Goal: Task Accomplishment & Management: Complete application form

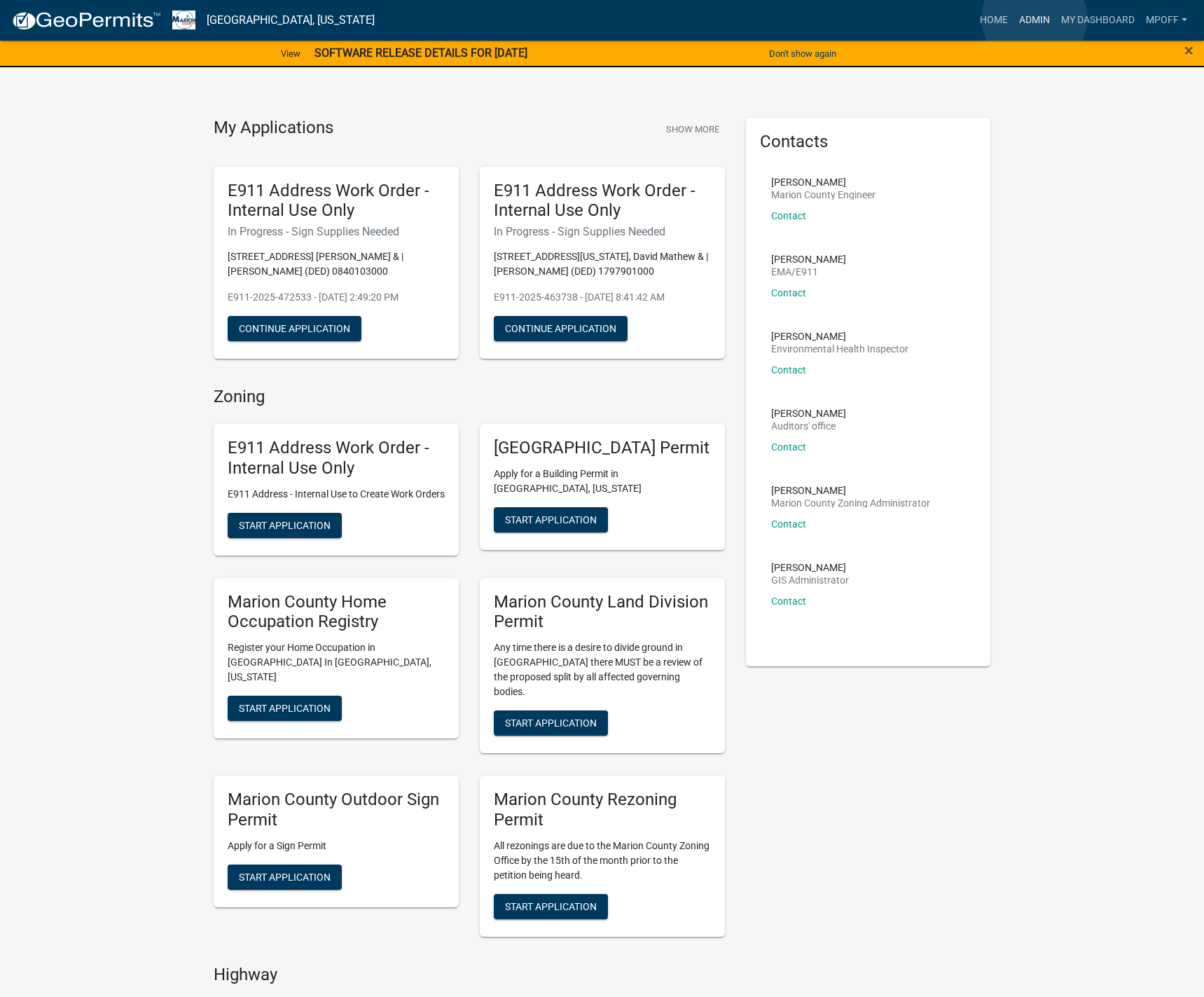
click at [1034, 18] on link "Admin" at bounding box center [1034, 20] width 42 height 27
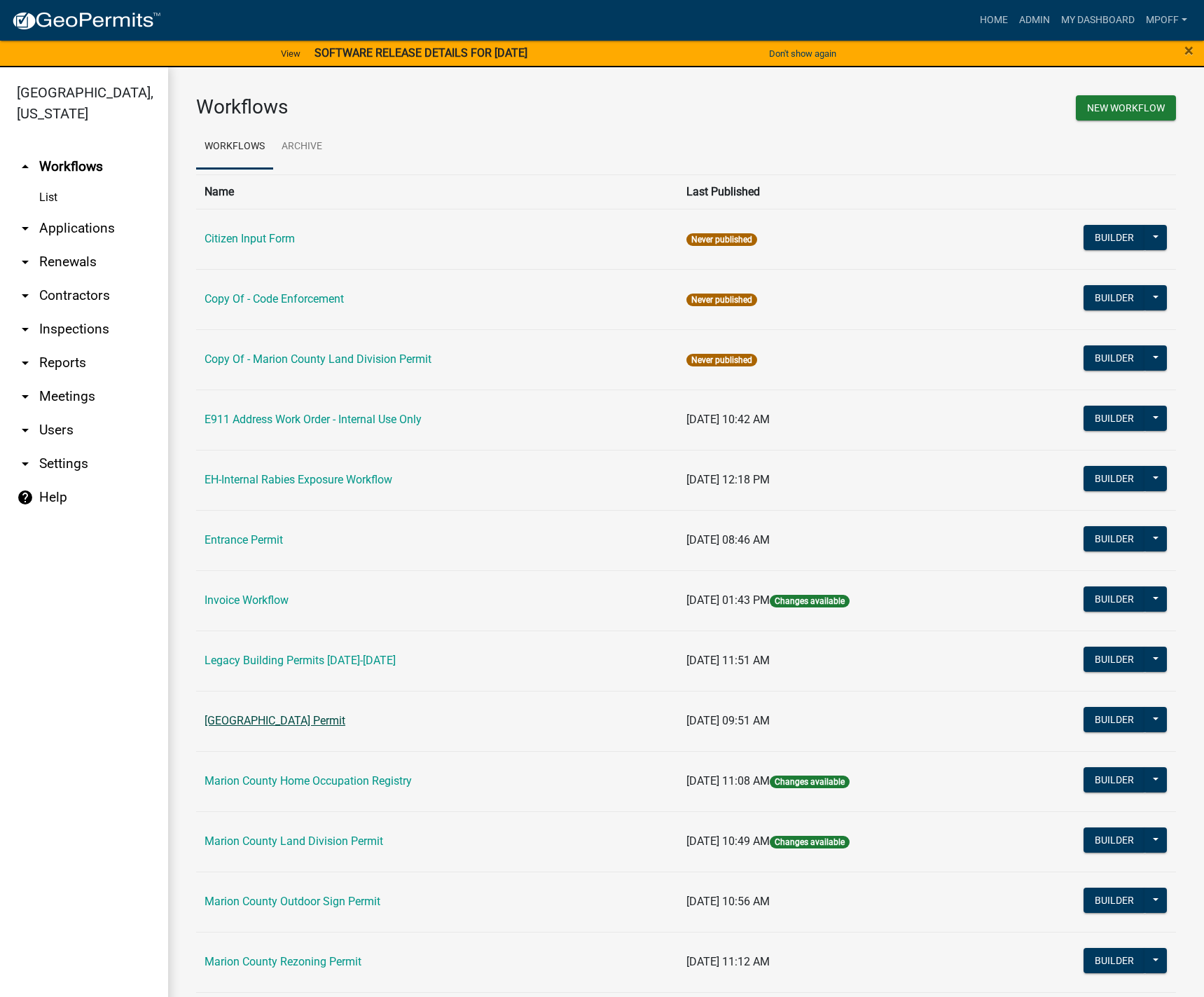
click at [264, 721] on link "[GEOGRAPHIC_DATA] Permit" at bounding box center [274, 720] width 141 height 13
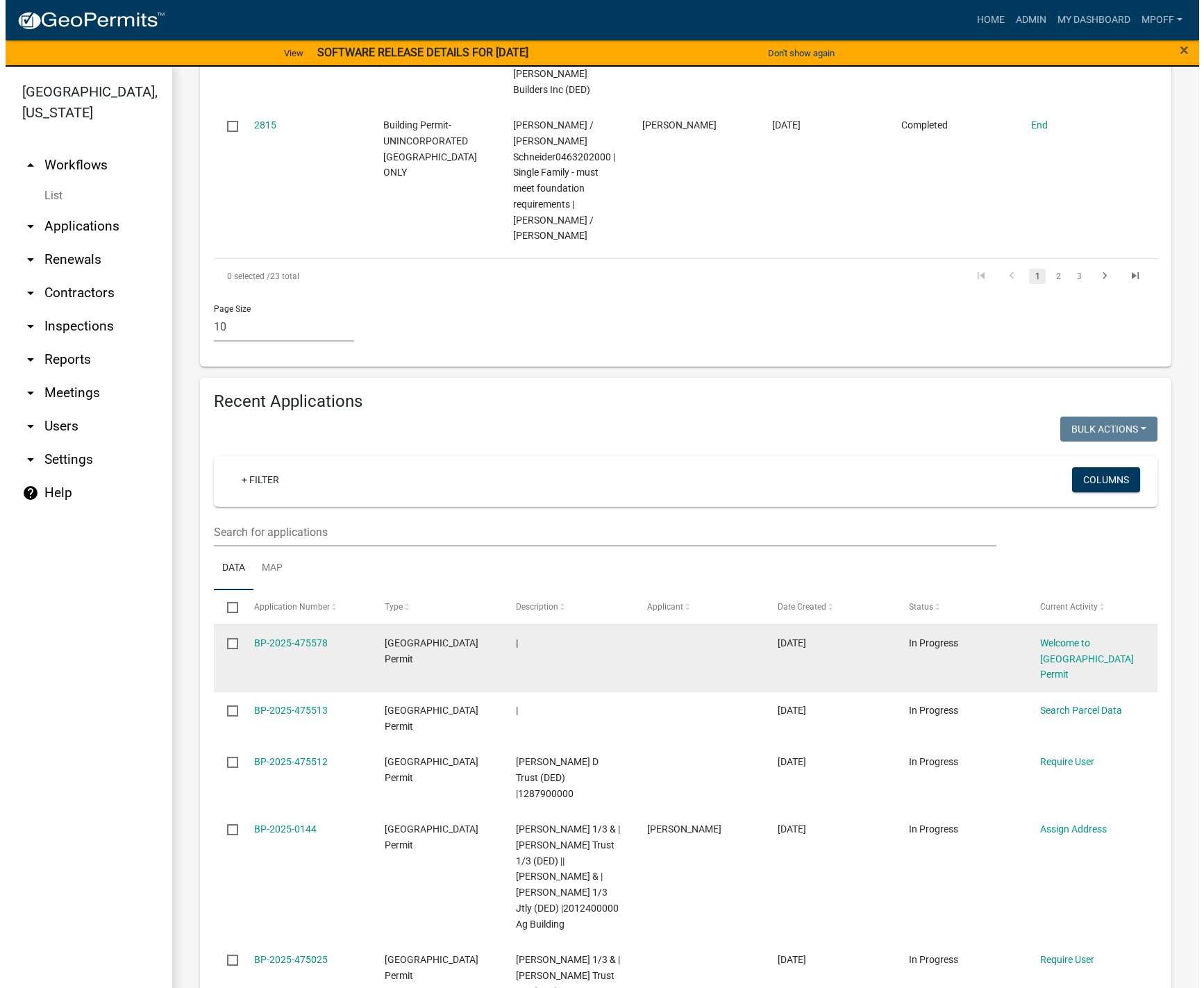
scroll to position [1597, 0]
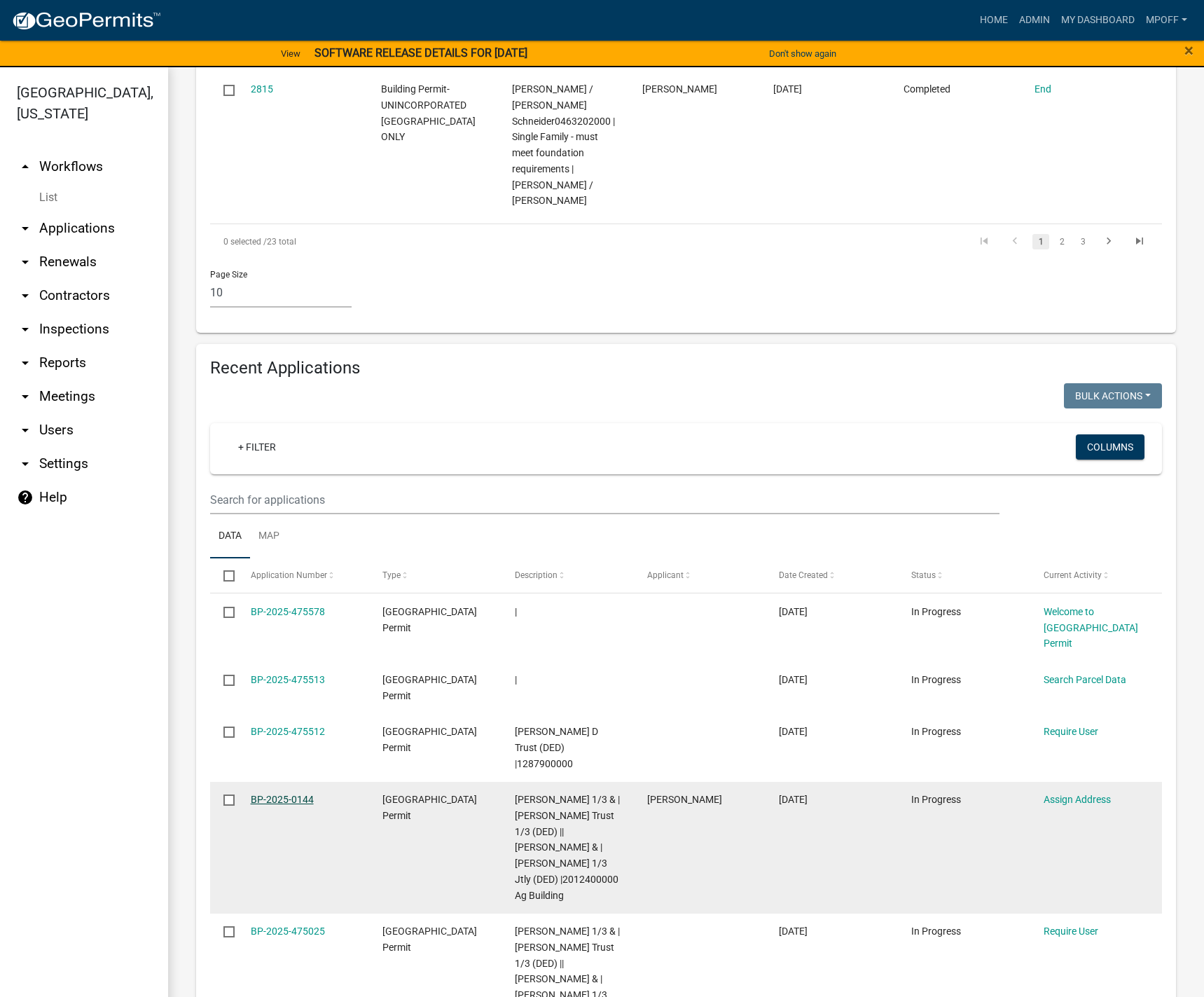
click at [293, 794] on link "BP-2025-0144" at bounding box center [282, 800] width 63 height 12
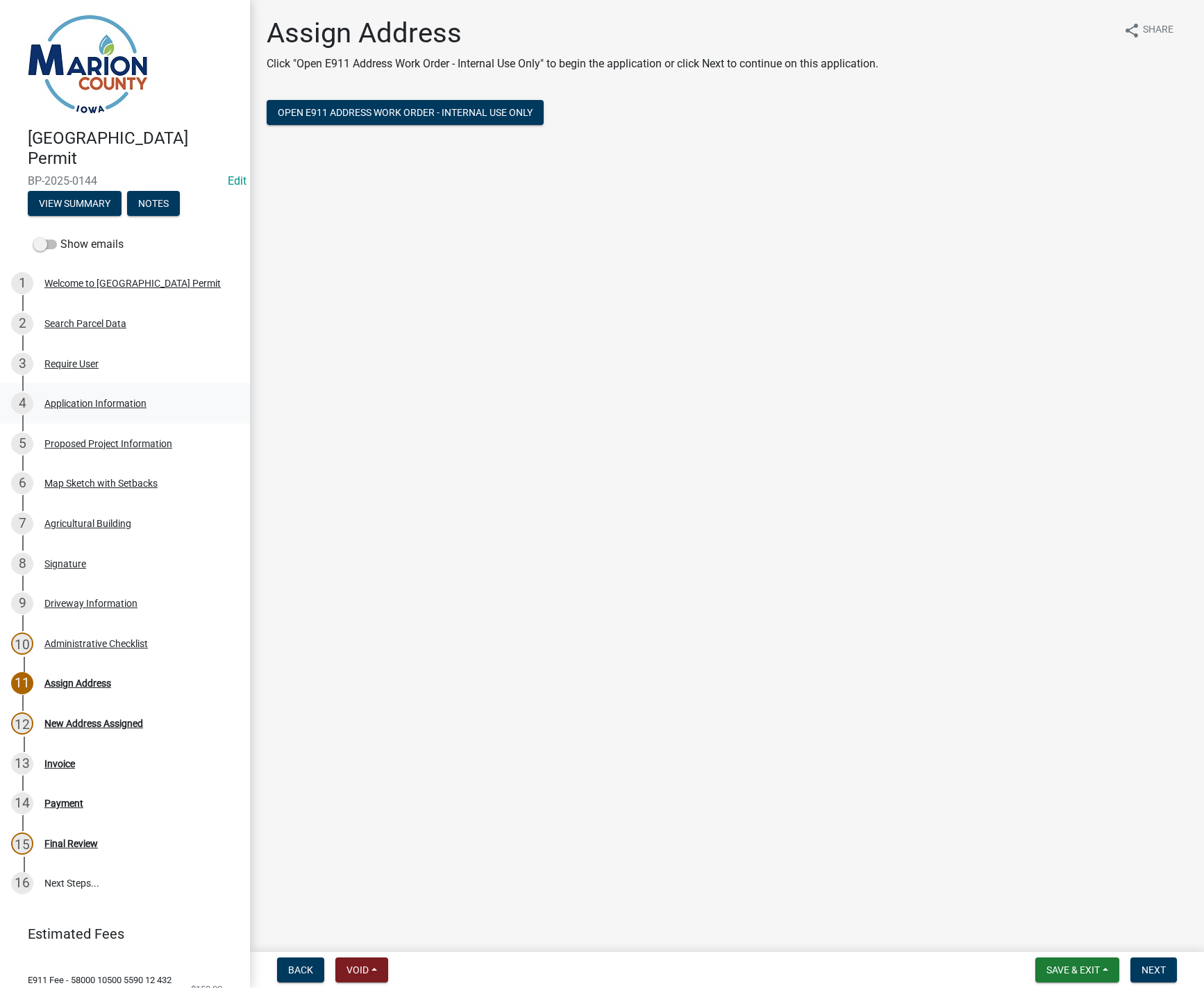
click at [82, 396] on div "4 Application Information" at bounding box center [120, 403] width 217 height 22
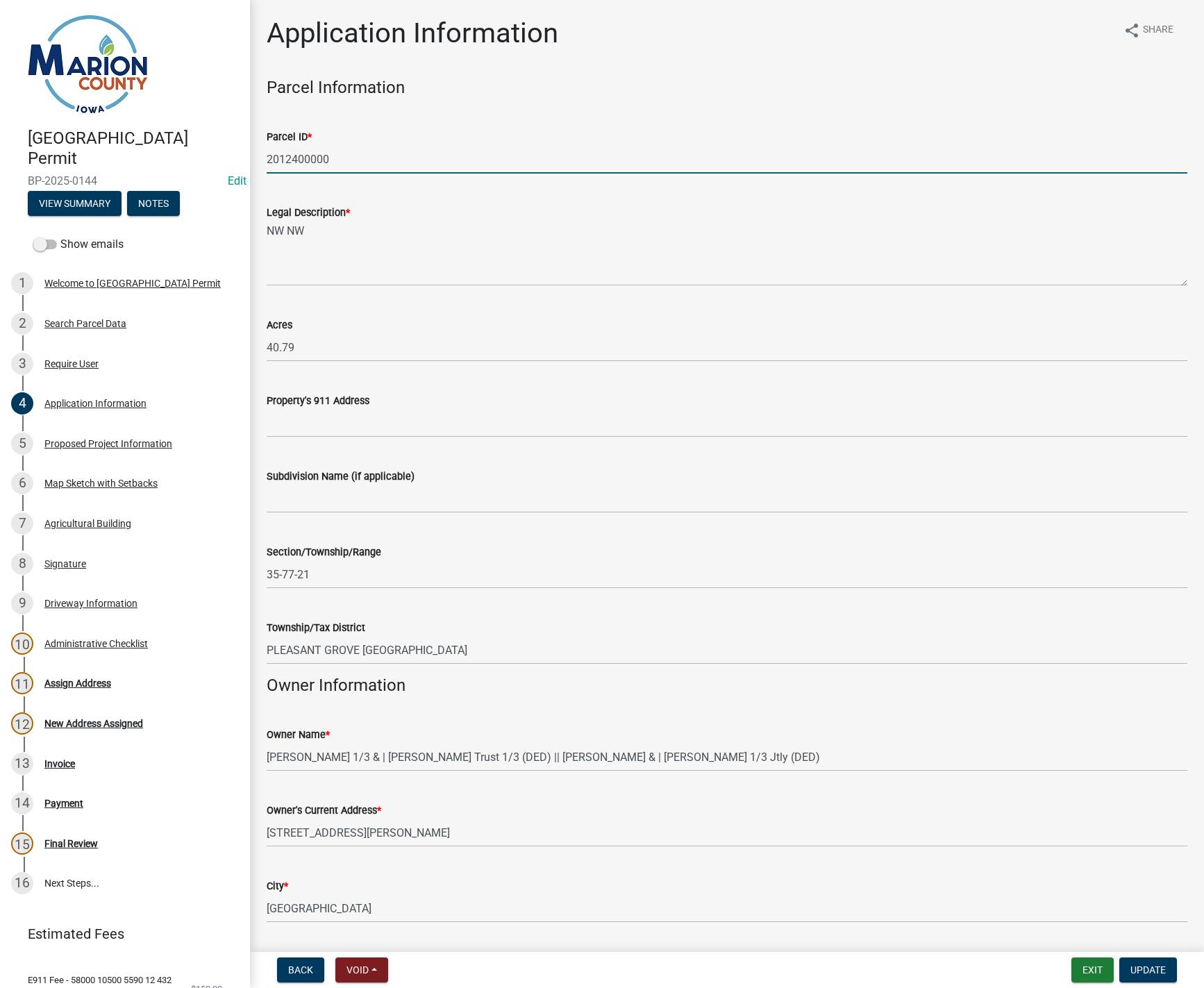
drag, startPoint x: 337, startPoint y: 155, endPoint x: 234, endPoint y: 154, distance: 103.0
click at [218, 152] on div "Marion County Building Permit BP-2025-0144 Edit View Summary Notes Show emails …" at bounding box center [602, 494] width 1204 height 988
click at [1167, 973] on button "Update" at bounding box center [1148, 969] width 57 height 25
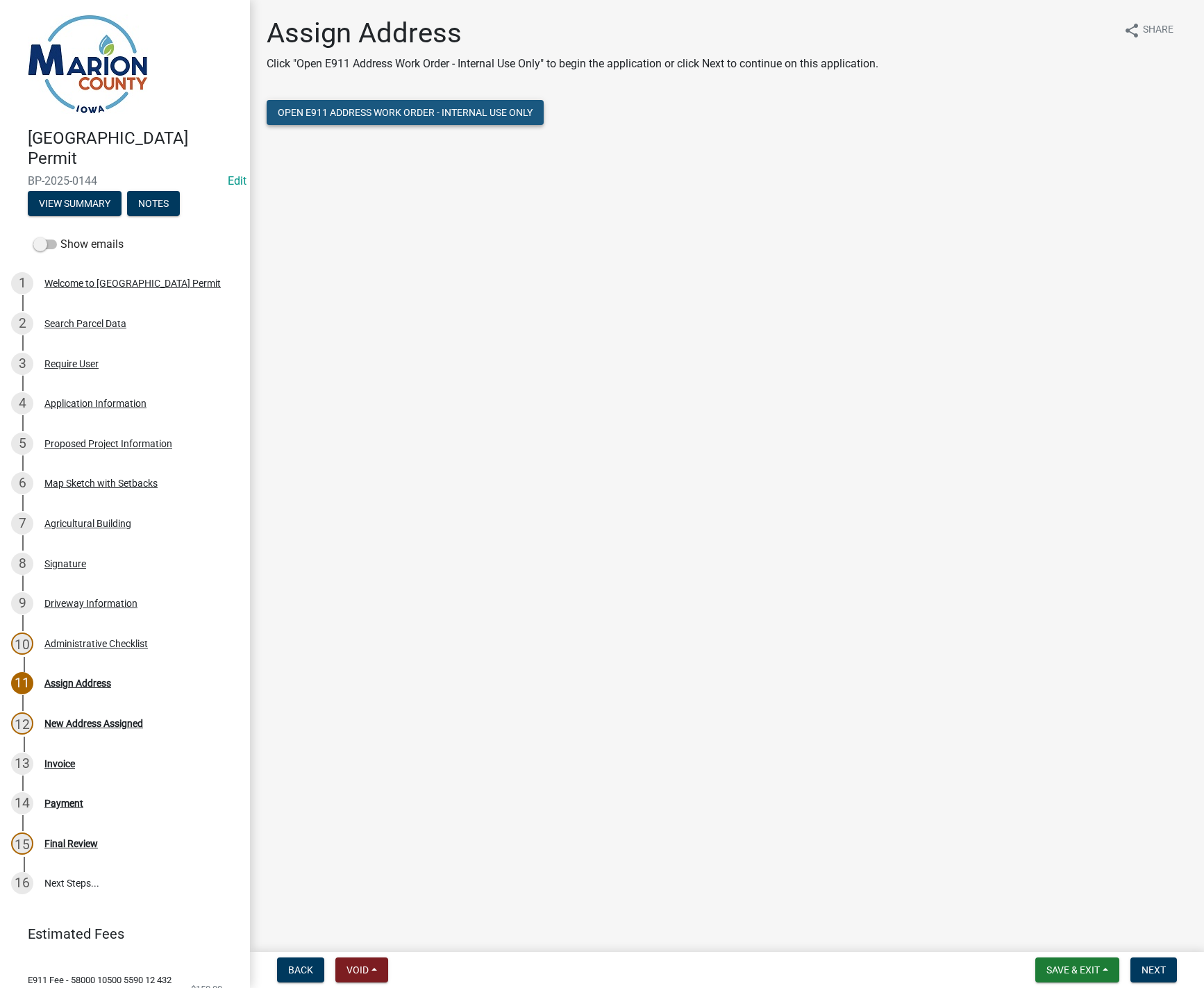
click at [435, 113] on span "Open E911 Address Work Order - Internal Use Only" at bounding box center [405, 112] width 255 height 11
click at [90, 403] on div "Application Information" at bounding box center [95, 404] width 102 height 10
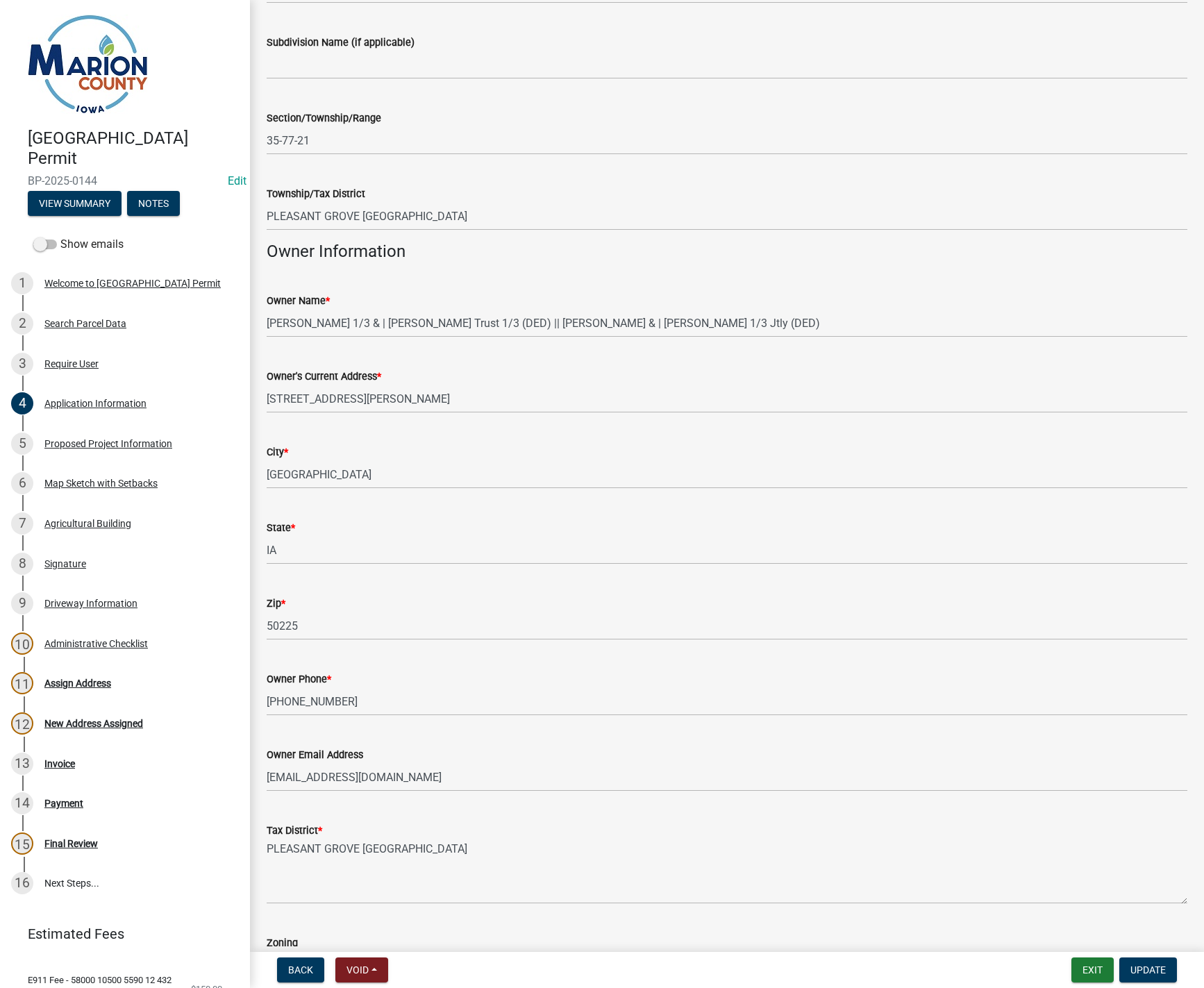
scroll to position [486, 0]
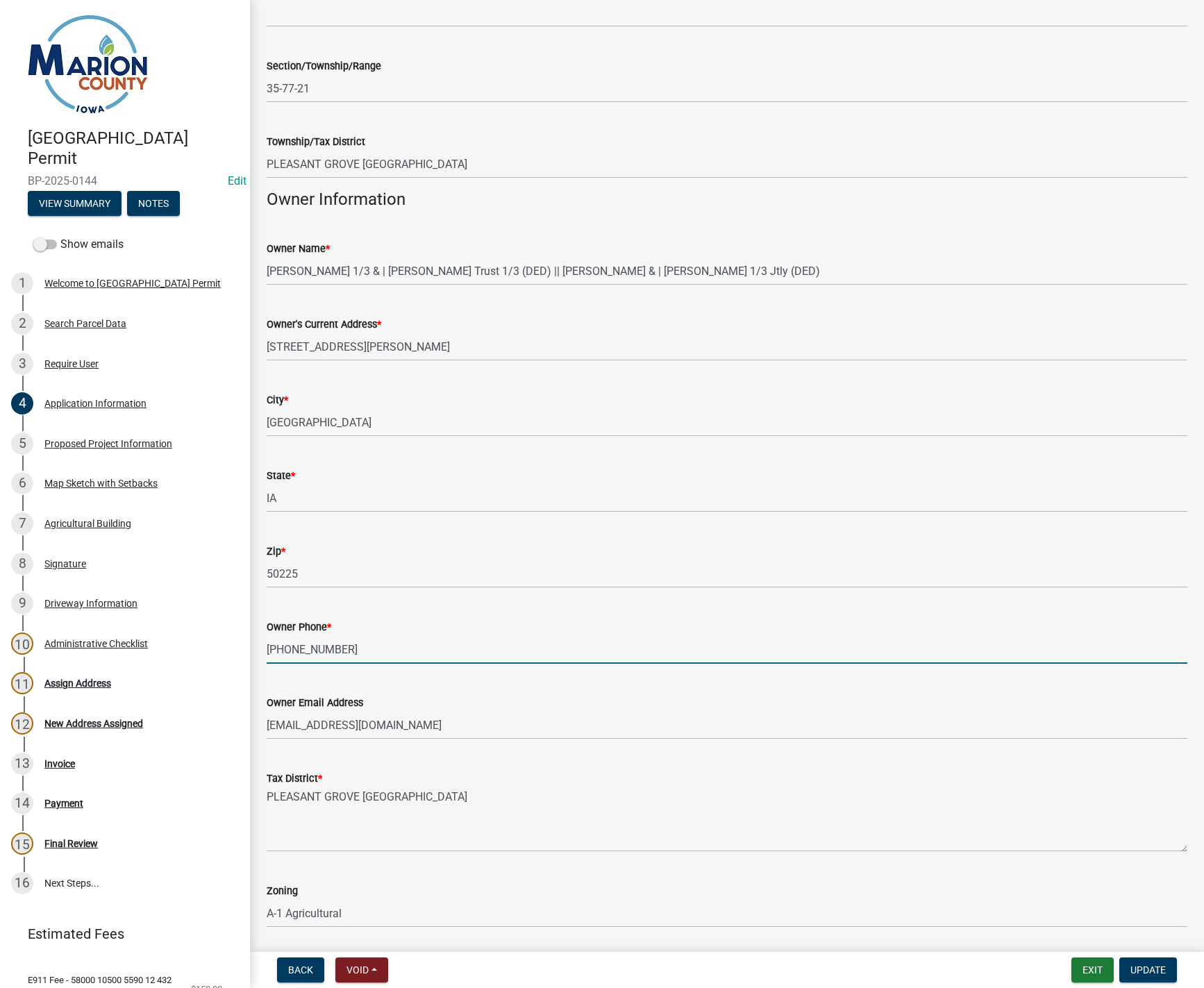
drag, startPoint x: 345, startPoint y: 647, endPoint x: 244, endPoint y: 635, distance: 101.7
click at [244, 635] on div "Marion County Building Permit BP-2025-0144 Edit View Summary Notes Show emails …" at bounding box center [602, 494] width 1204 height 988
click at [1144, 971] on span "Update" at bounding box center [1148, 970] width 35 height 11
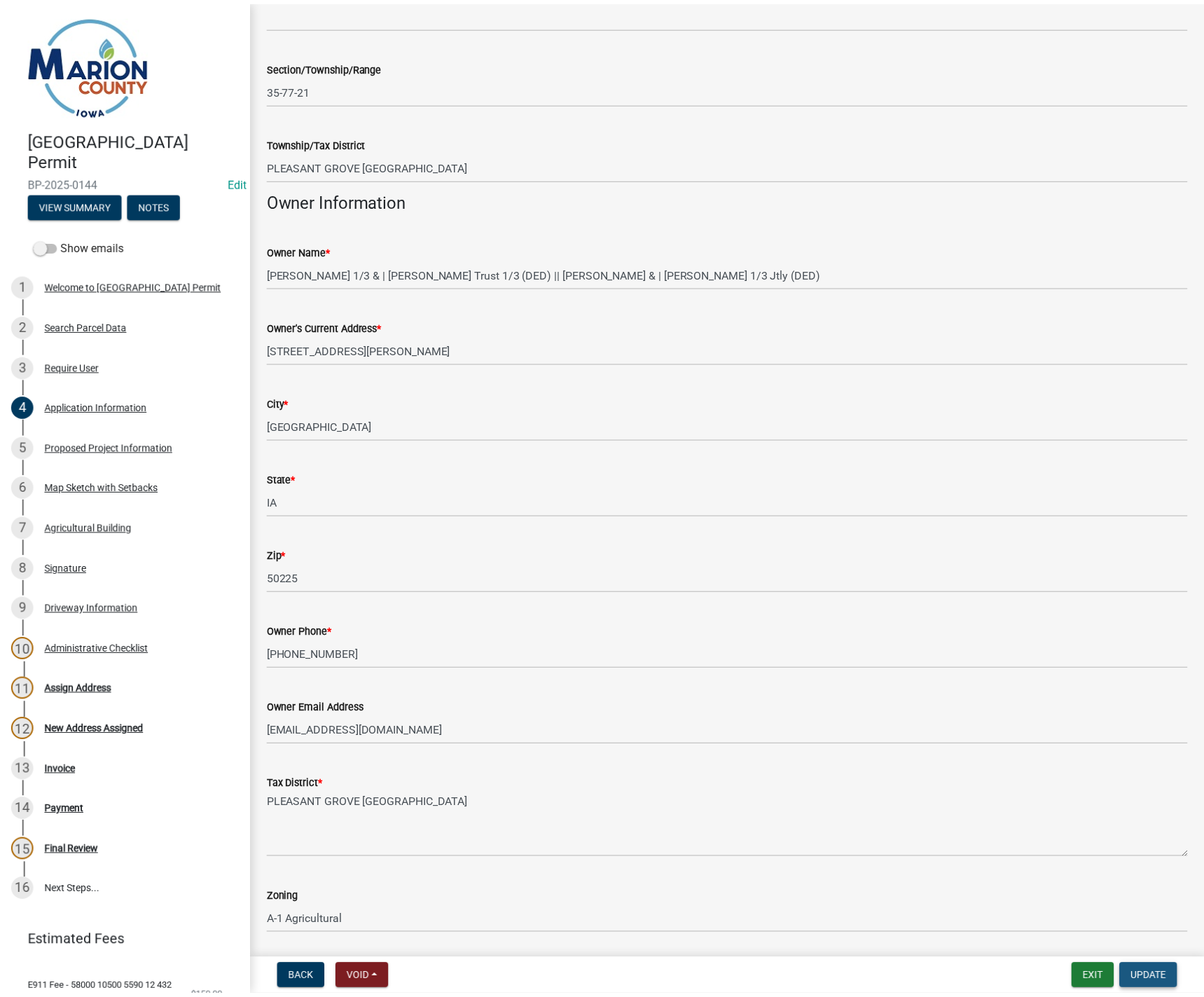
scroll to position [0, 0]
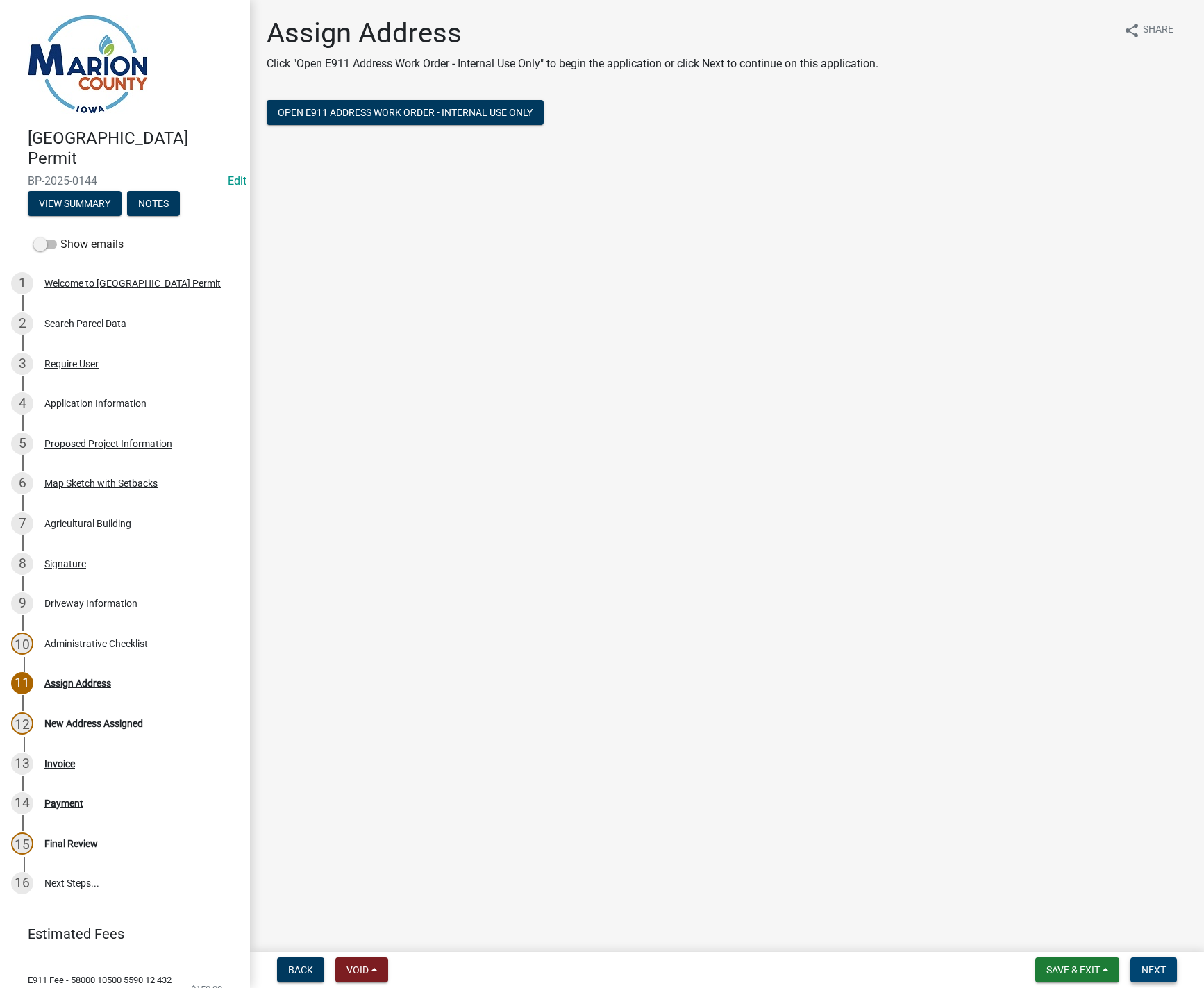
click at [1155, 973] on span "Next" at bounding box center [1154, 970] width 24 height 11
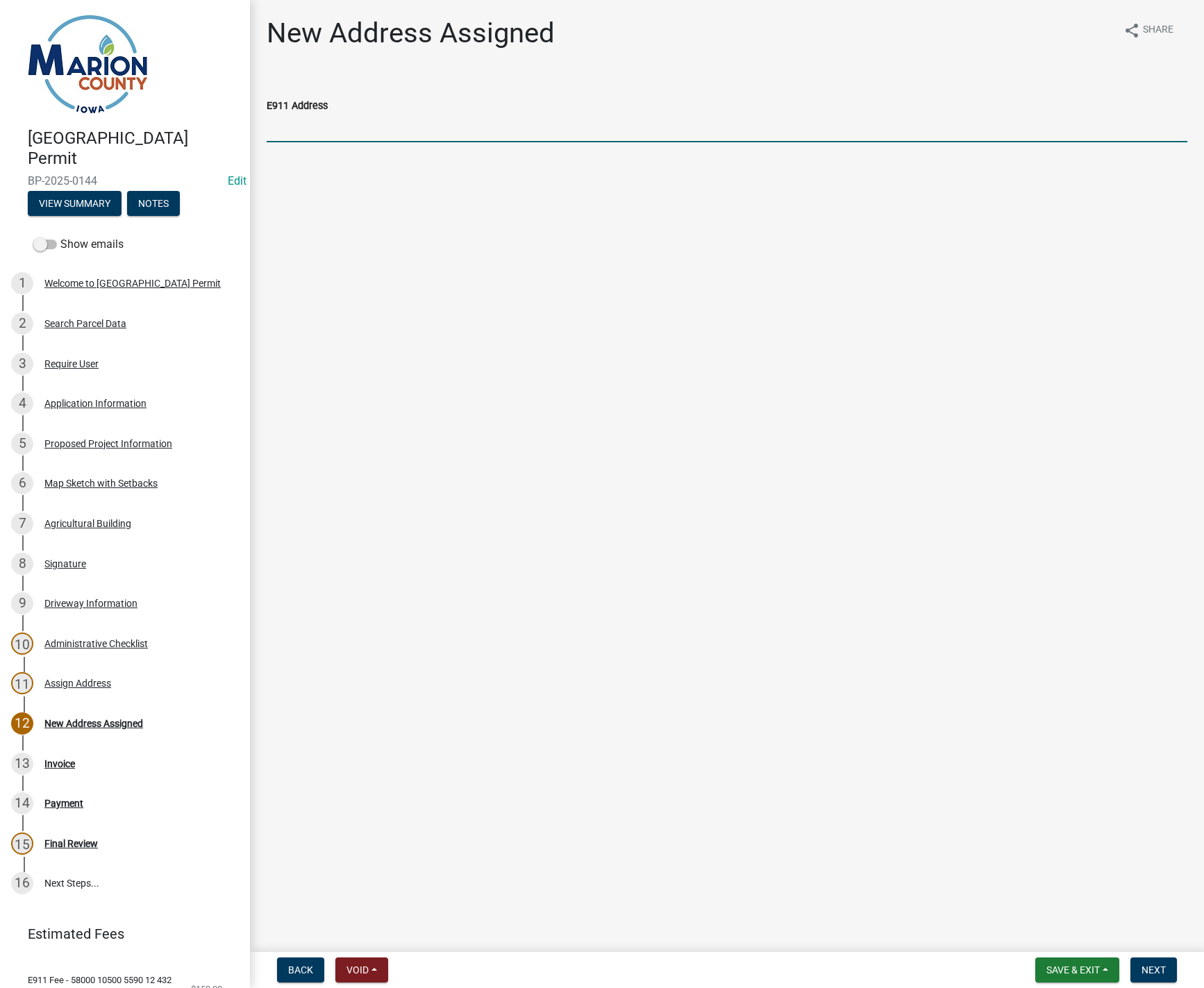
drag, startPoint x: 381, startPoint y: 129, endPoint x: 382, endPoint y: 138, distance: 9.1
click at [380, 132] on input "E911 Address" at bounding box center [727, 128] width 921 height 29
type input "[STREET_ADDRESS][PERSON_NAME]"
click at [1159, 970] on span "Next" at bounding box center [1154, 970] width 24 height 11
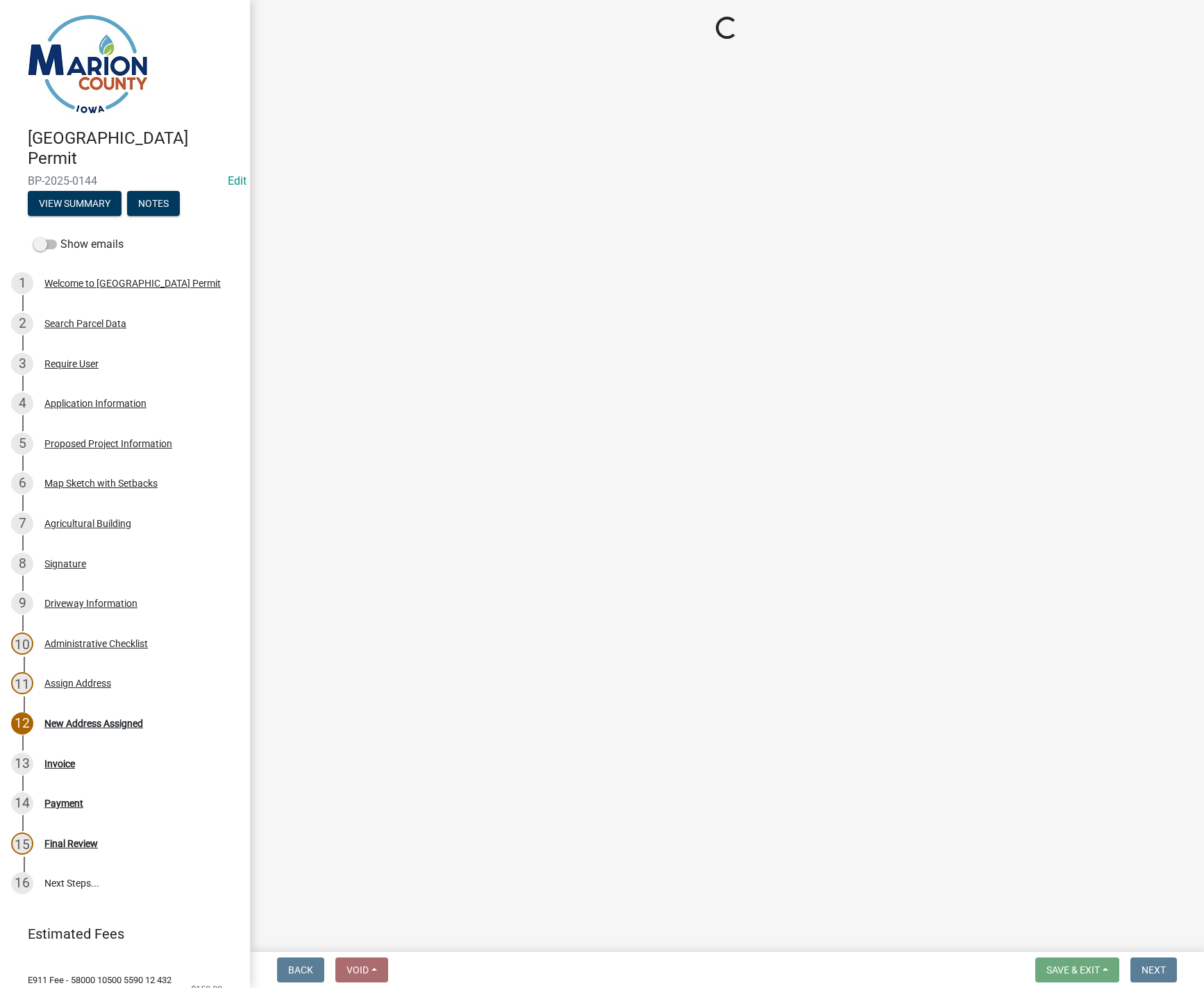
select select "3: 3"
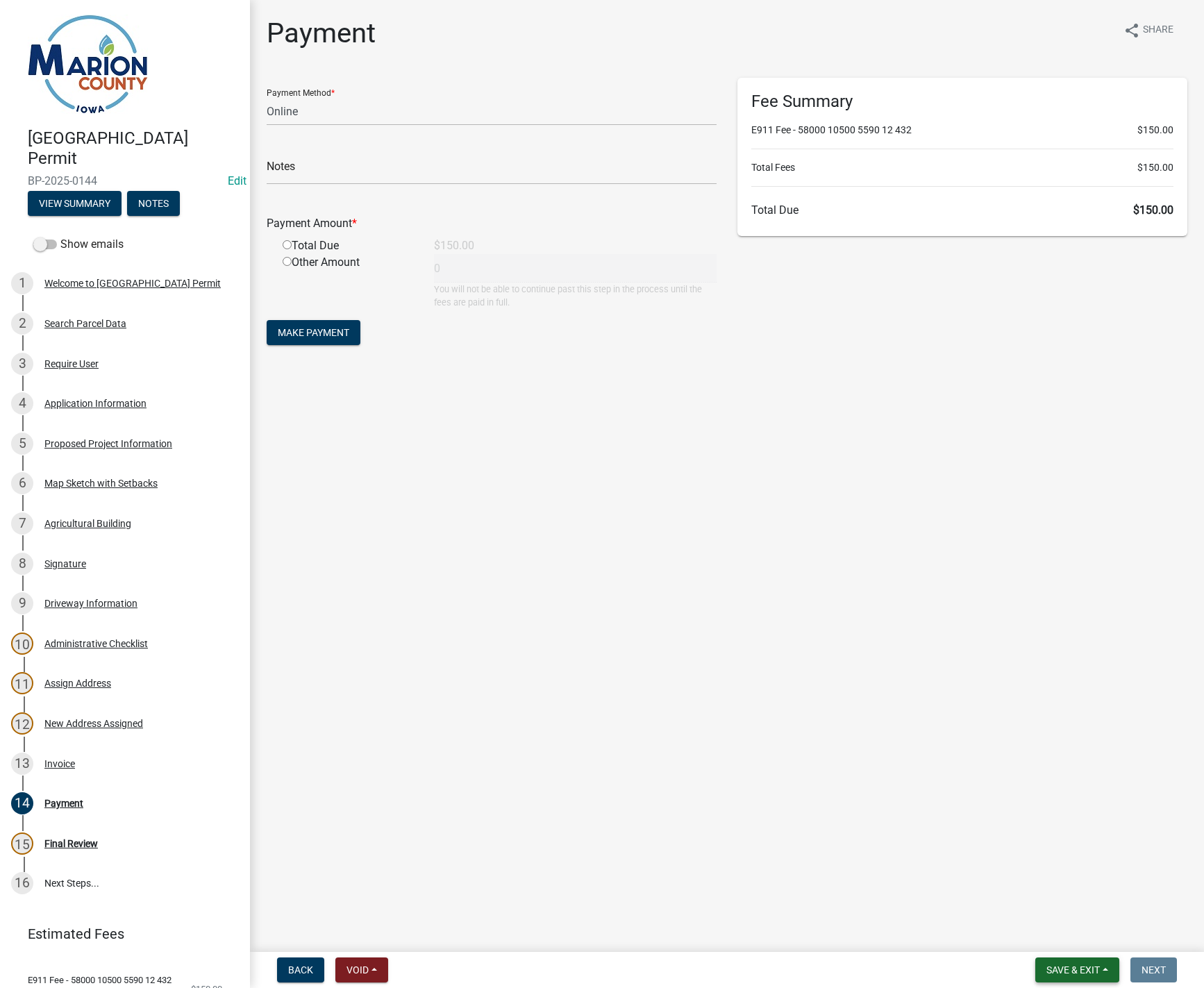
click at [1104, 975] on button "Save & Exit" at bounding box center [1077, 969] width 84 height 25
click at [1067, 939] on button "Save & Exit" at bounding box center [1064, 934] width 111 height 34
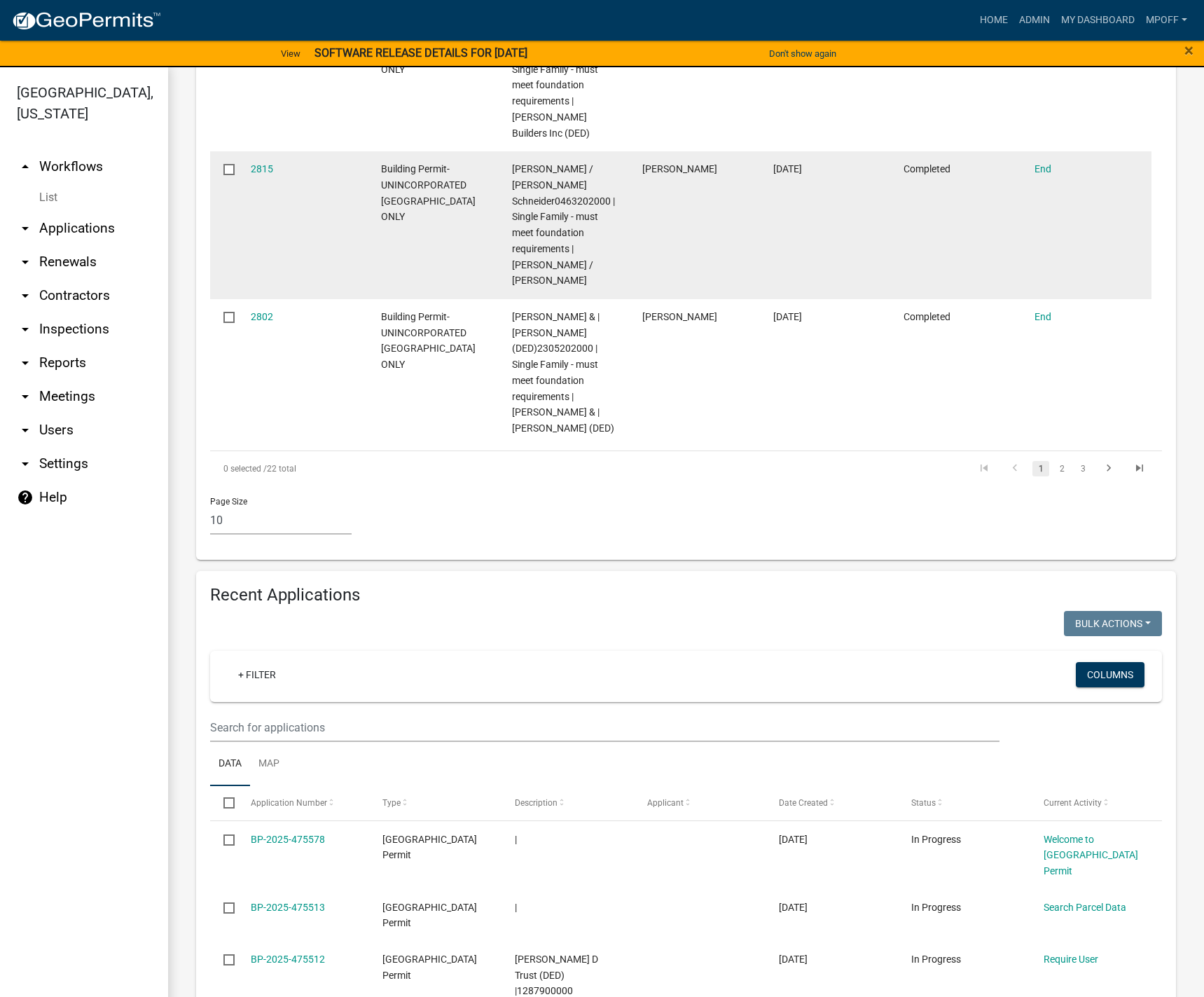
scroll to position [1681, 0]
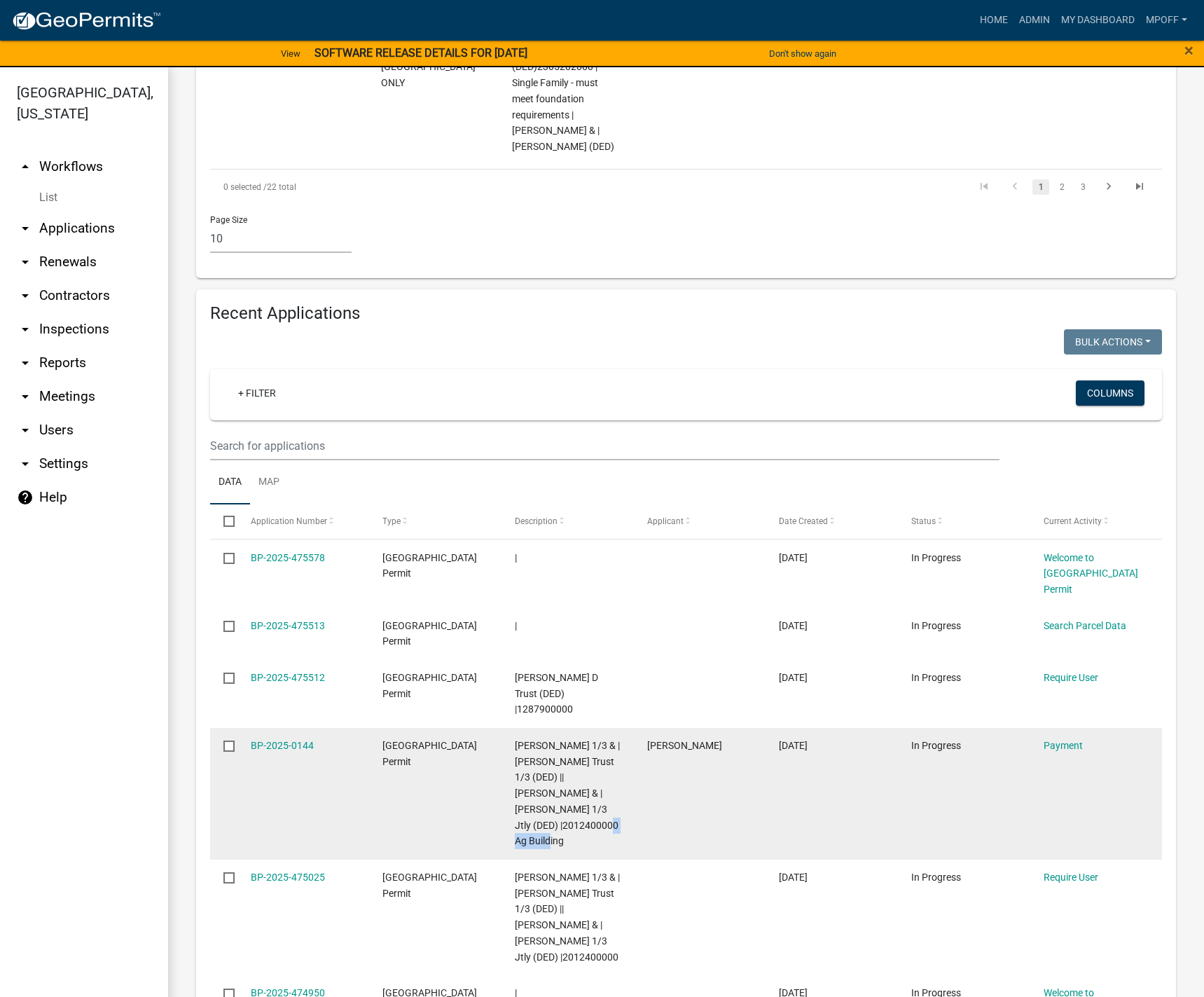
drag, startPoint x: 518, startPoint y: 761, endPoint x: 571, endPoint y: 761, distance: 53.0
click at [571, 761] on span "[PERSON_NAME] 1/3 & | [PERSON_NAME] Trust 1/3 (DED) || [PERSON_NAME] & | [PERSO…" at bounding box center [567, 793] width 105 height 107
copy span "2012400000"
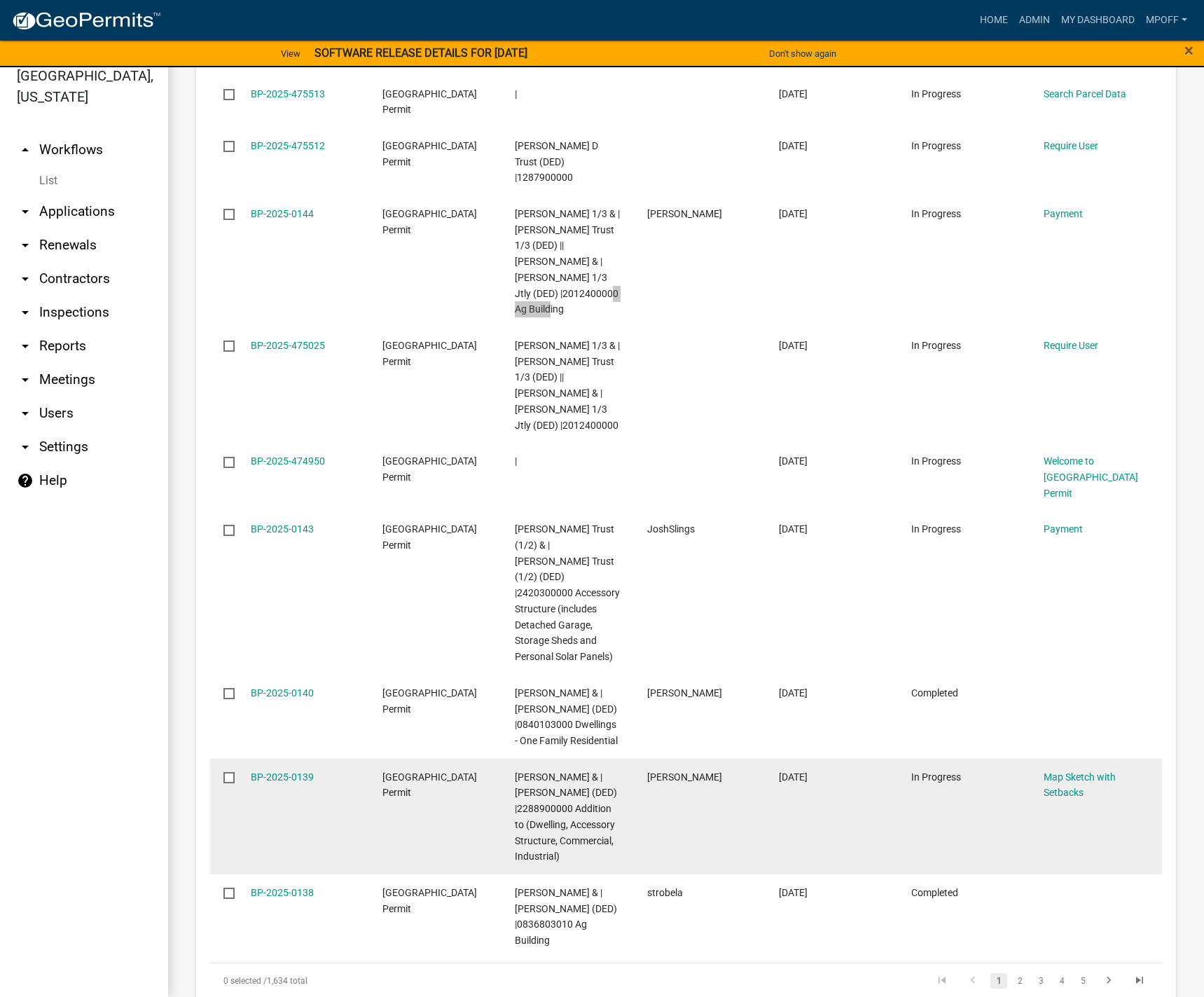
scroll to position [2219, 0]
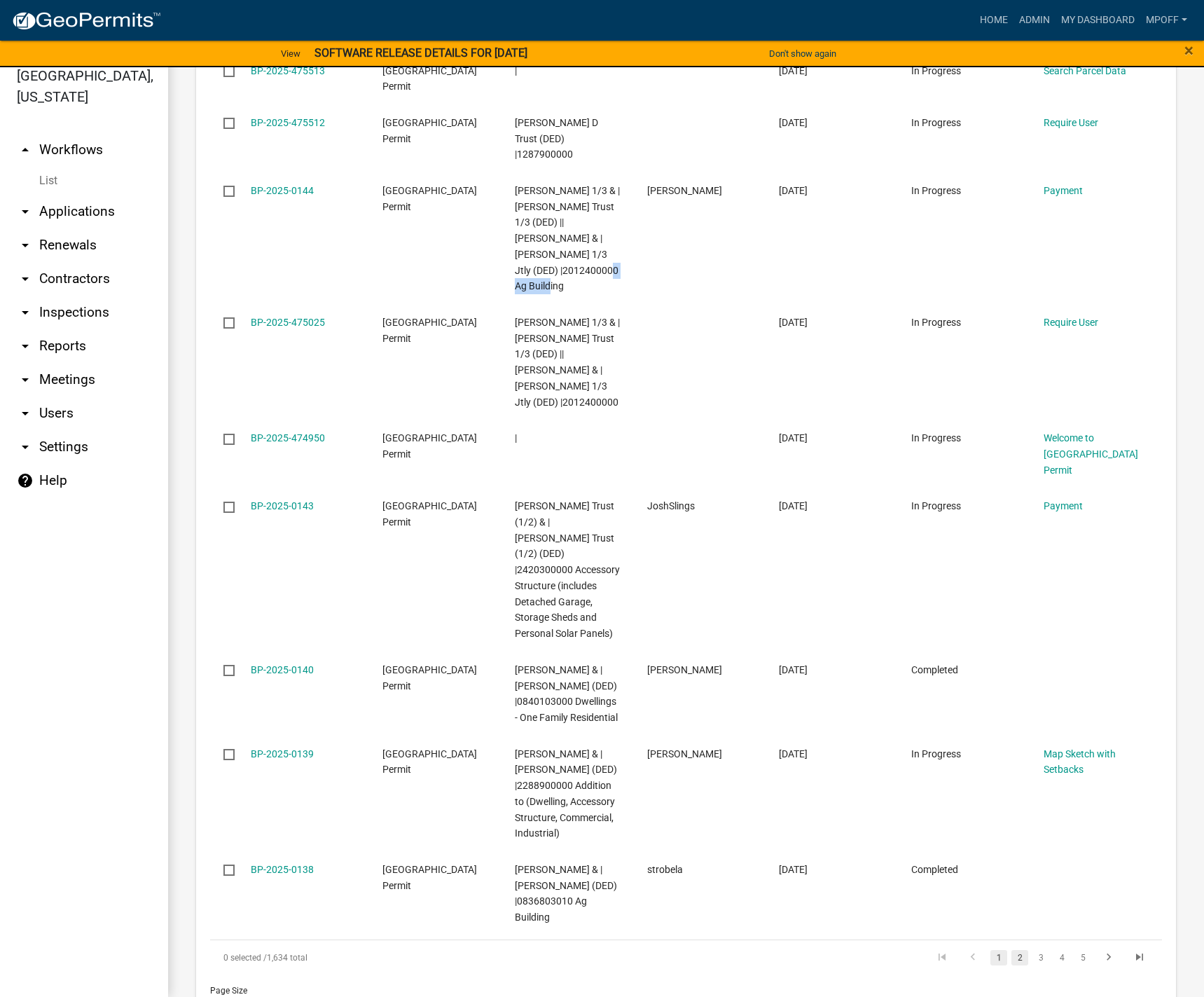
click at [1011, 950] on link "2" at bounding box center [1019, 957] width 17 height 15
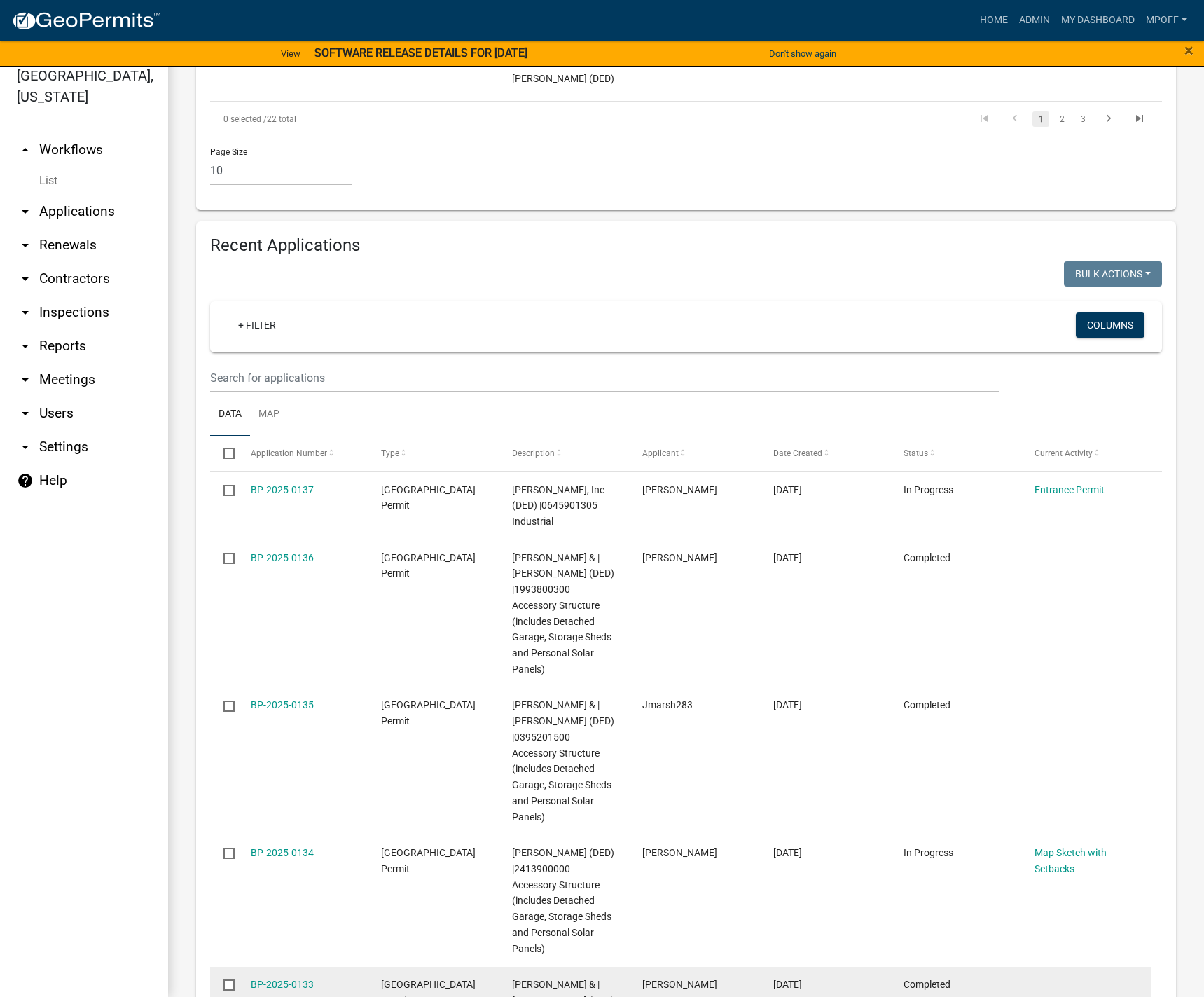
scroll to position [1729, 0]
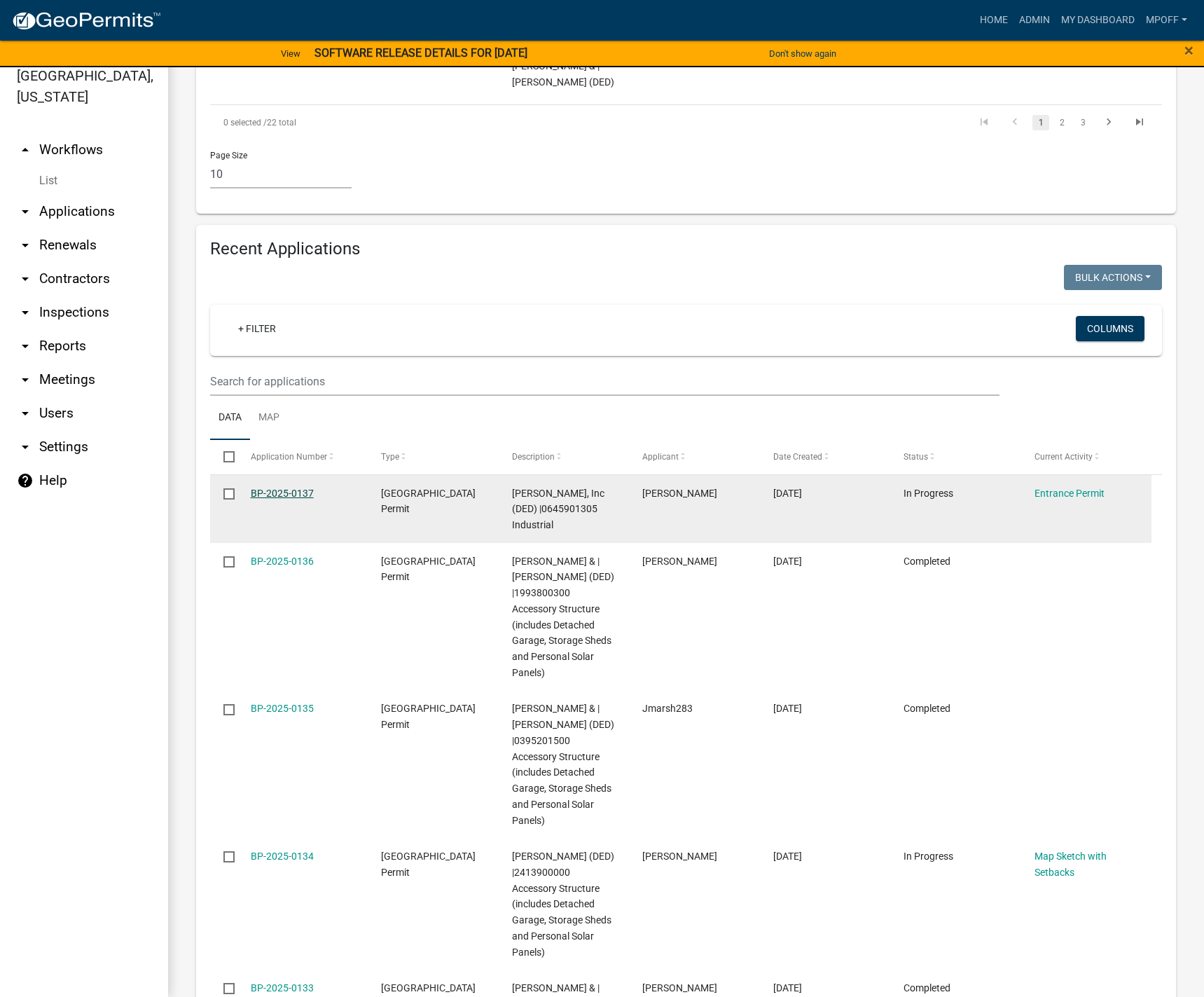
click at [292, 488] on link "BP-2025-0137" at bounding box center [282, 493] width 63 height 12
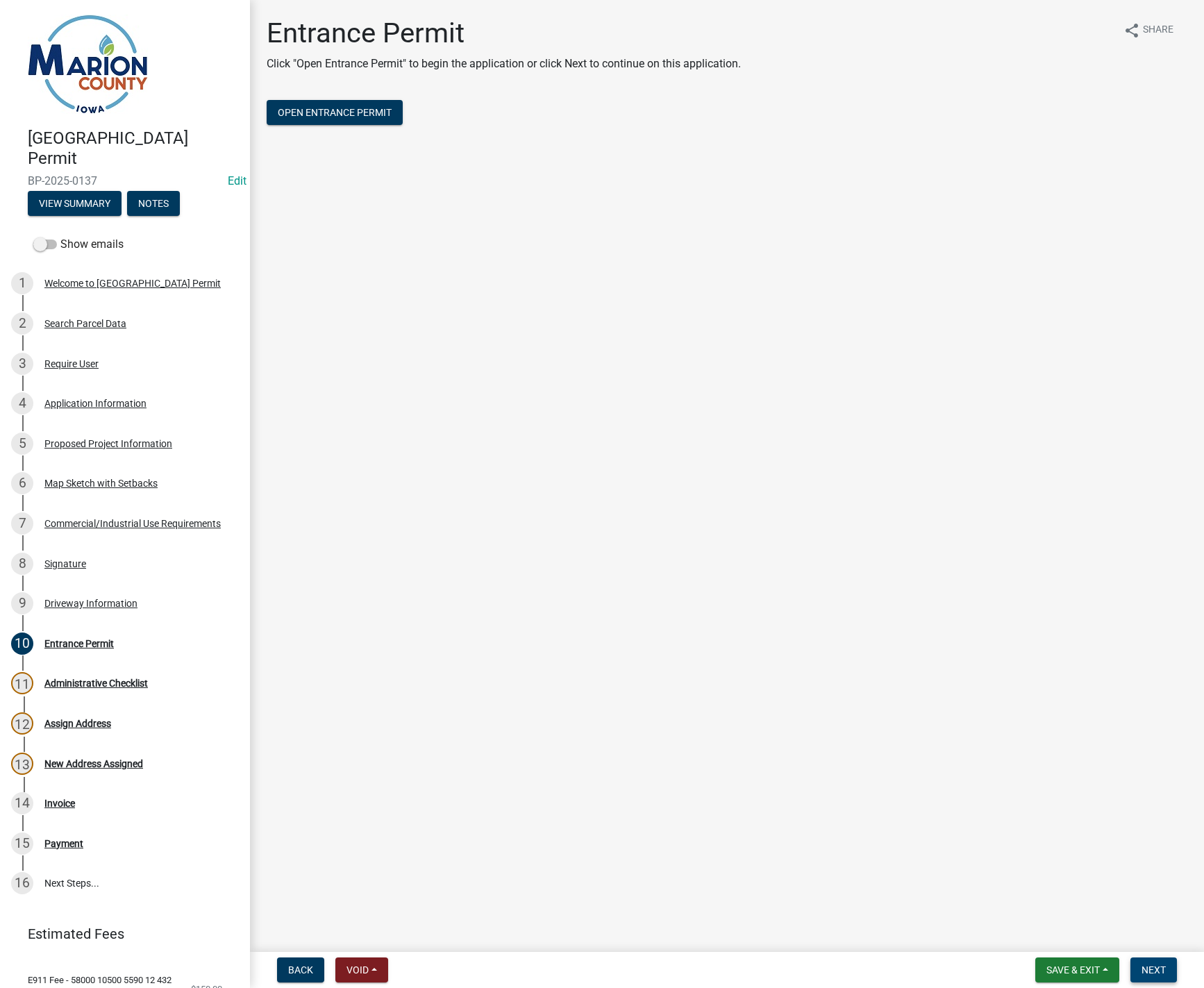
click at [1154, 969] on span "Next" at bounding box center [1154, 970] width 24 height 11
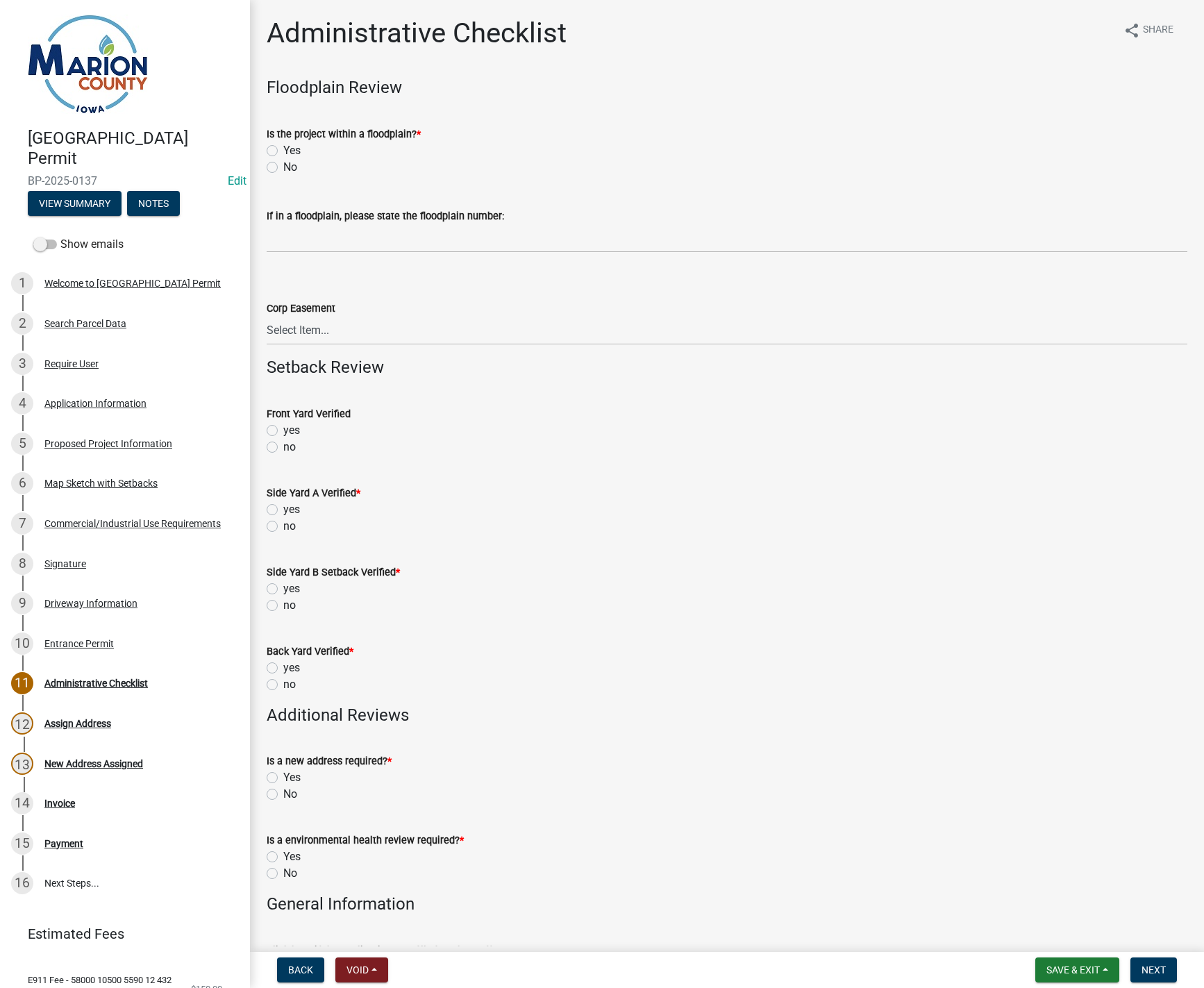
click at [284, 166] on label "No" at bounding box center [290, 167] width 14 height 16
click at [284, 166] on input "No" at bounding box center [288, 163] width 9 height 9
radio input "true"
click at [284, 447] on label "no" at bounding box center [289, 447] width 12 height 16
click at [284, 447] on input "no" at bounding box center [288, 443] width 9 height 9
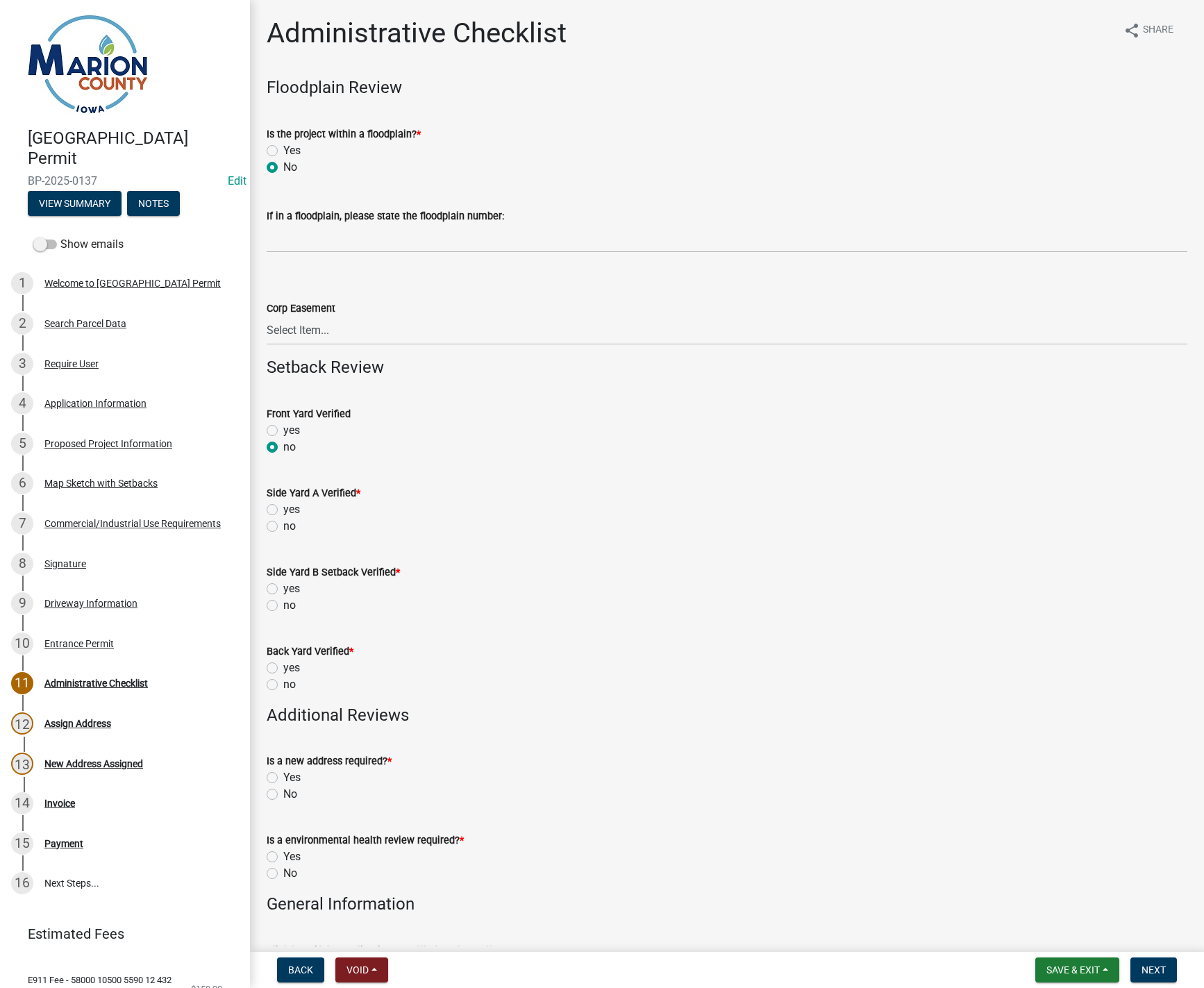
radio input "true"
click at [284, 527] on label "no" at bounding box center [289, 526] width 12 height 16
click at [284, 527] on input "no" at bounding box center [288, 522] width 9 height 9
radio input "true"
click at [284, 606] on label "no" at bounding box center [289, 605] width 12 height 16
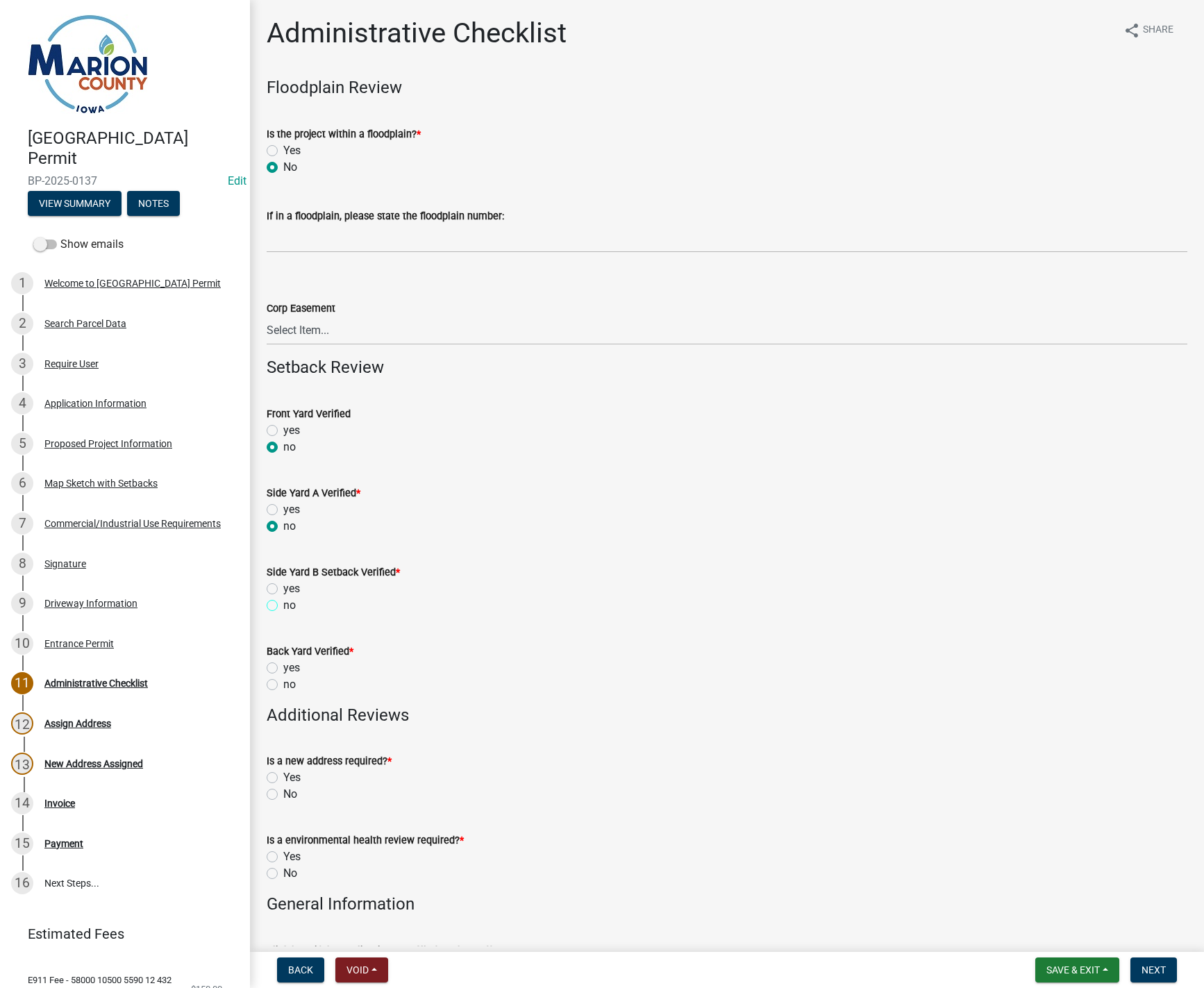
click at [284, 606] on input "no" at bounding box center [288, 601] width 9 height 9
radio input "true"
click at [284, 684] on label "no" at bounding box center [289, 684] width 12 height 16
click at [284, 684] on input "no" at bounding box center [288, 680] width 9 height 9
radio input "true"
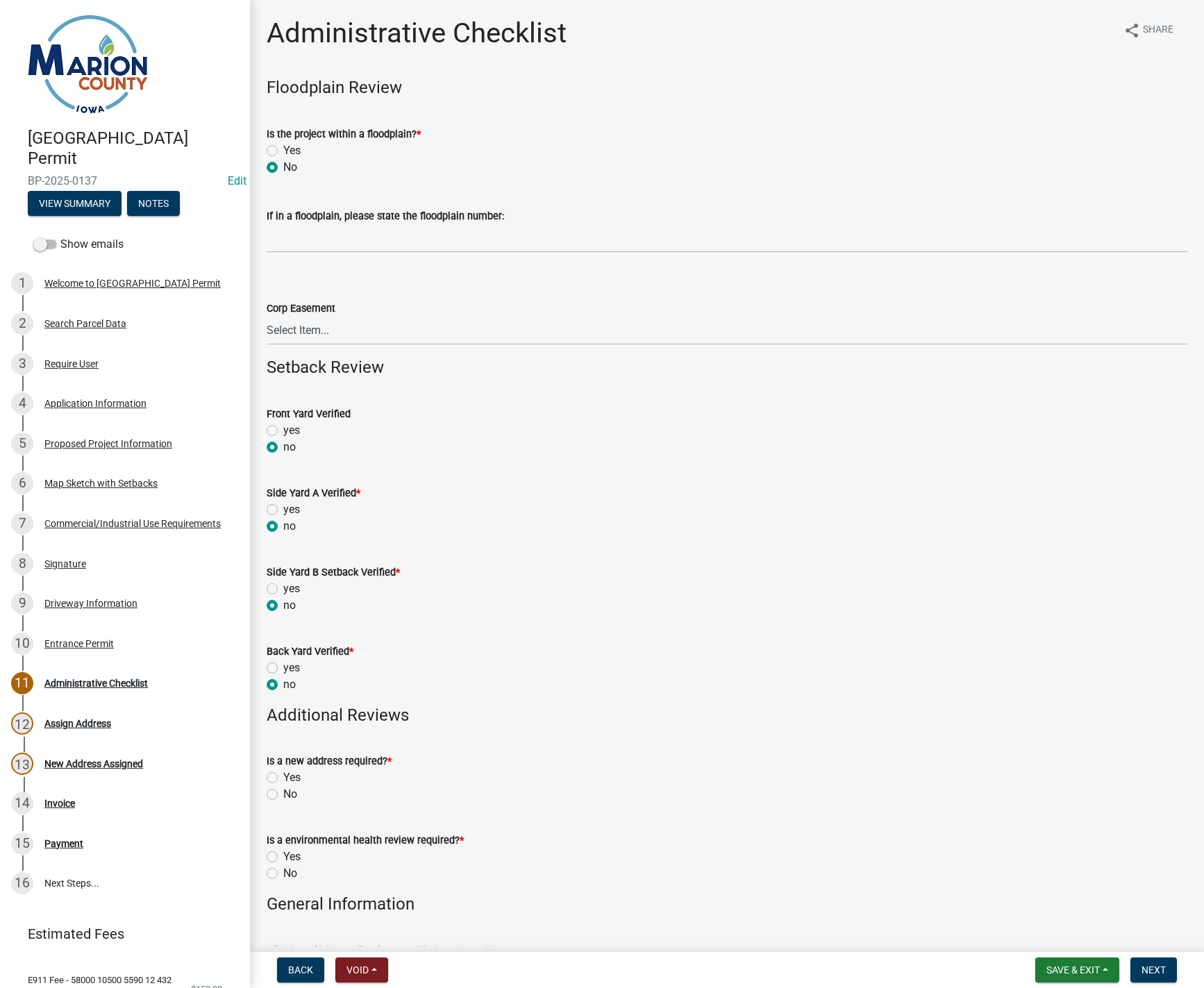
click at [284, 775] on label "Yes" at bounding box center [292, 777] width 17 height 16
click at [284, 775] on input "Yes" at bounding box center [288, 773] width 9 height 9
radio input "true"
click at [284, 876] on label "No" at bounding box center [290, 873] width 14 height 16
click at [284, 874] on input "No" at bounding box center [288, 869] width 9 height 9
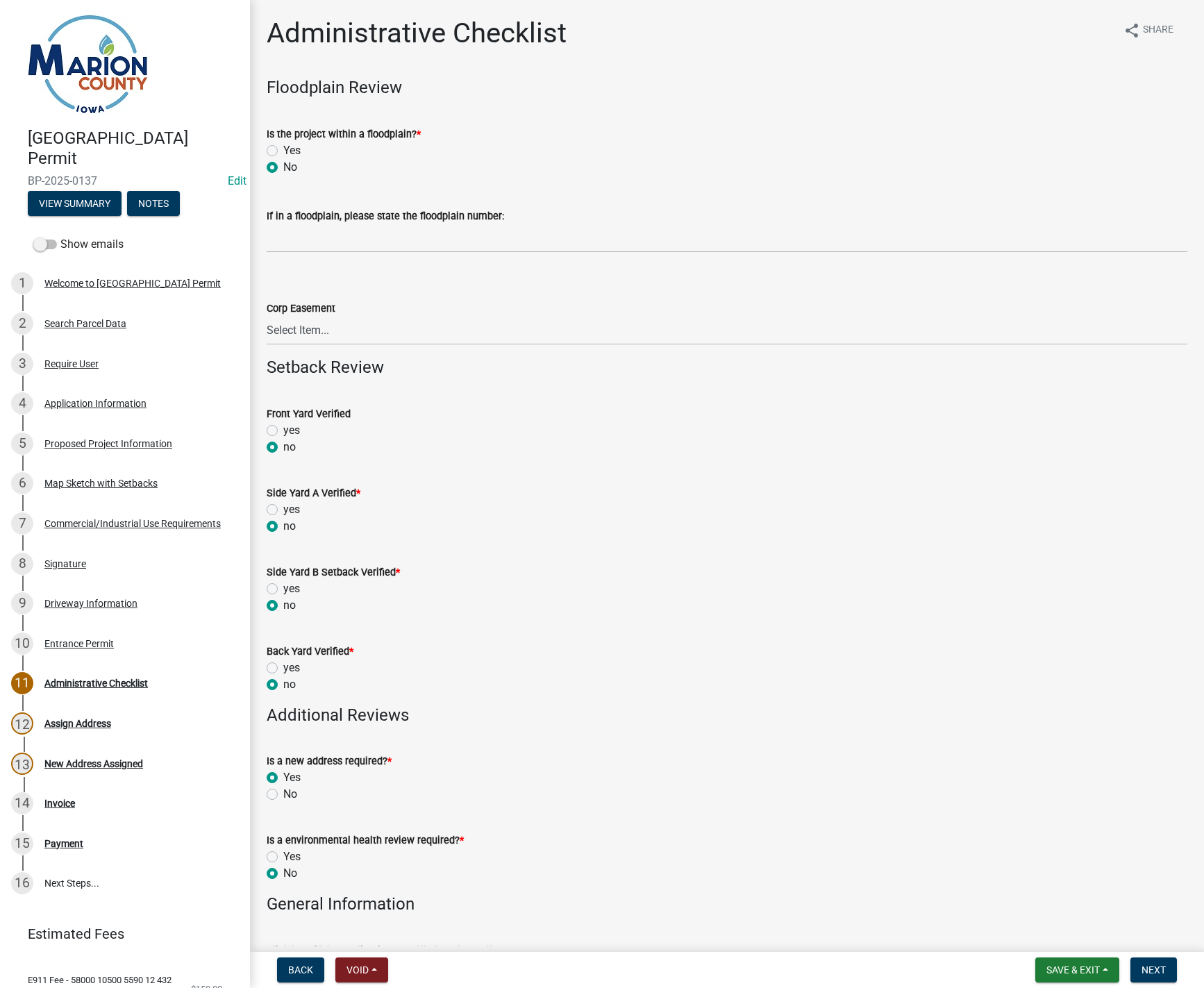
radio input "true"
click at [1108, 984] on nav "Back Void Withdraw Lock Expire Void Save & Exit Save Save & Exit Next" at bounding box center [727, 969] width 954 height 36
click at [1104, 976] on button "Save & Exit" at bounding box center [1077, 969] width 84 height 25
click at [1072, 935] on button "Save & Exit" at bounding box center [1064, 934] width 111 height 34
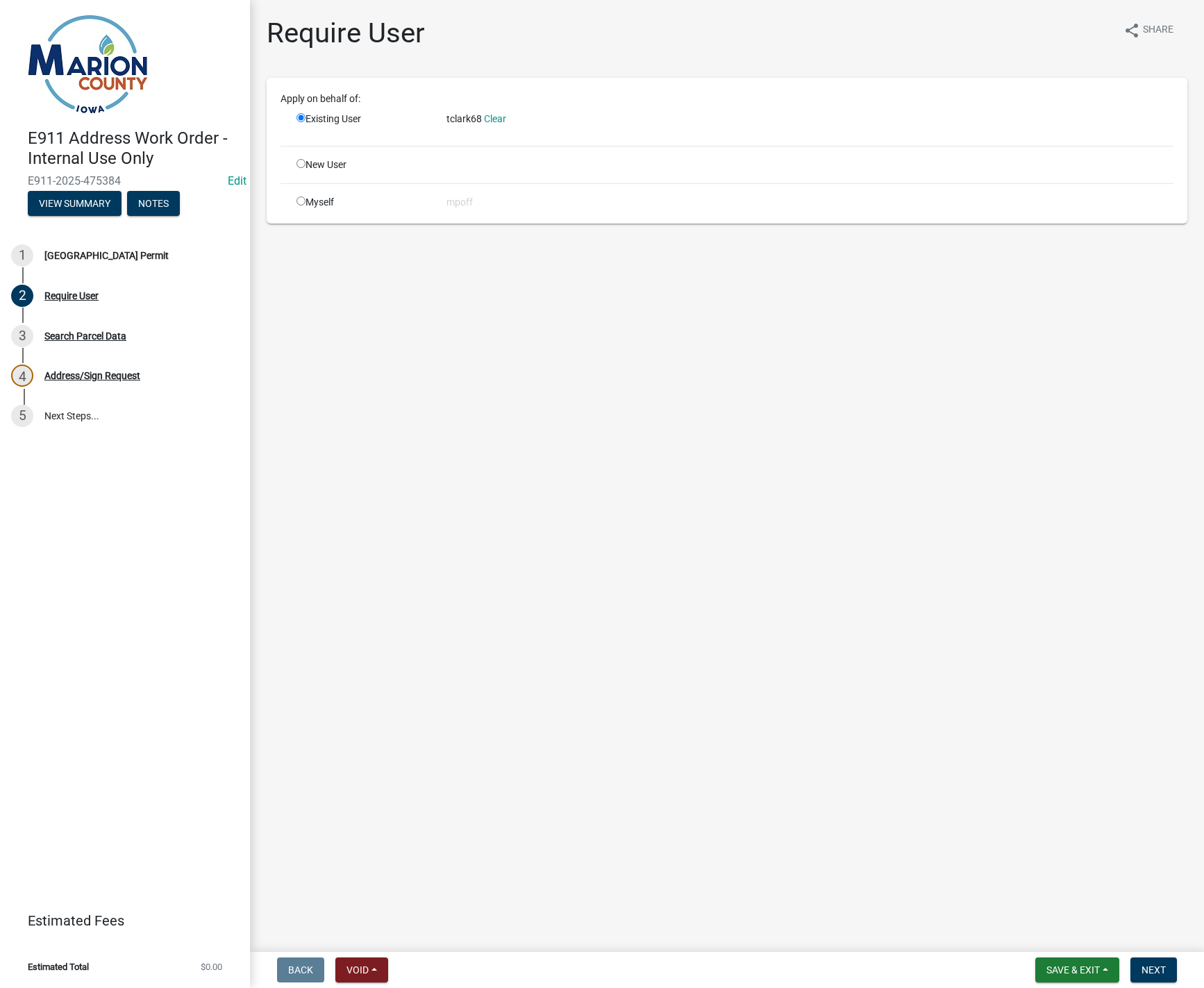
click at [301, 199] on input "radio" at bounding box center [301, 200] width 9 height 9
radio input "true"
radio input "false"
click at [1147, 968] on span "Next" at bounding box center [1154, 970] width 24 height 11
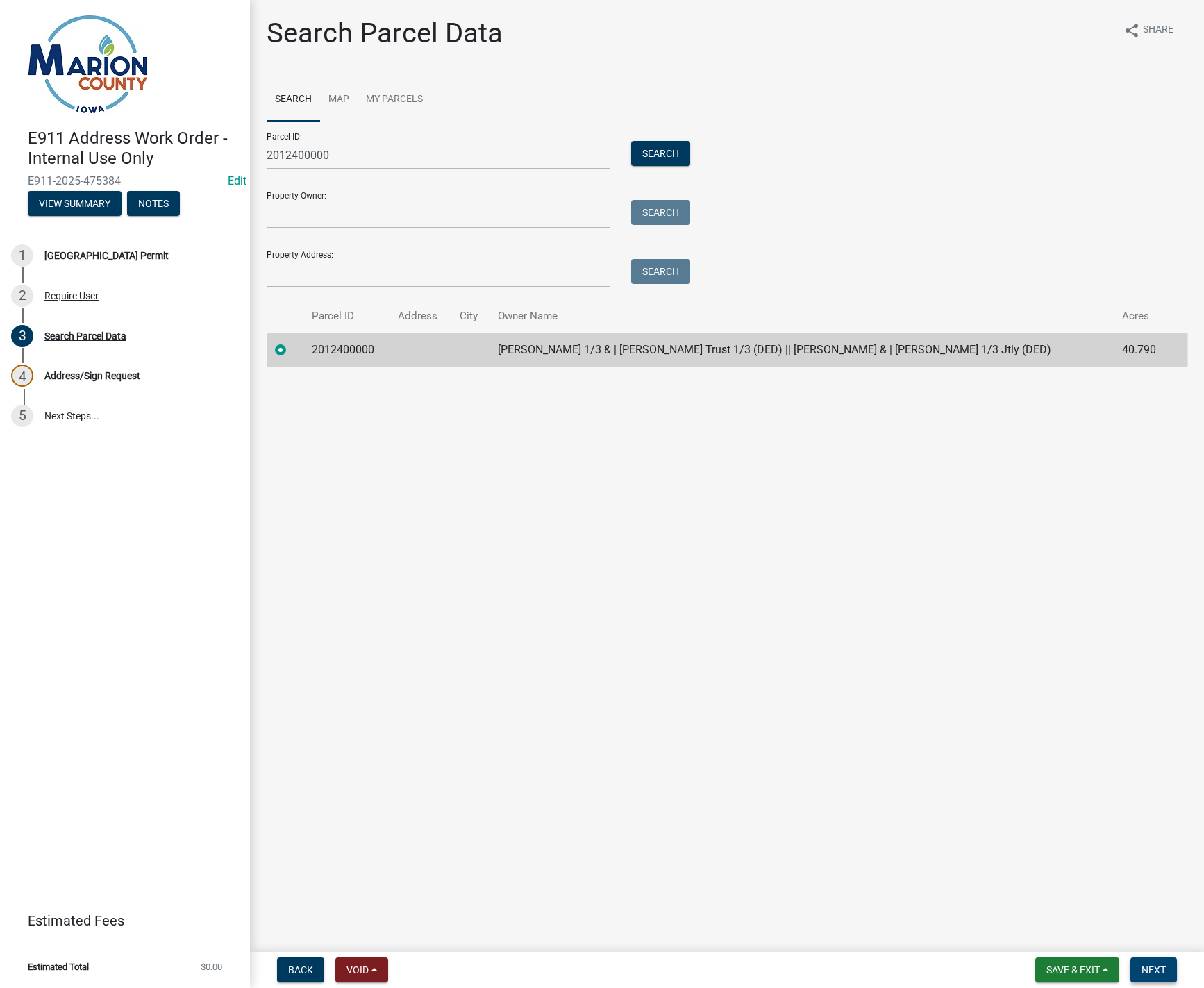
click at [1156, 966] on span "Next" at bounding box center [1154, 970] width 24 height 11
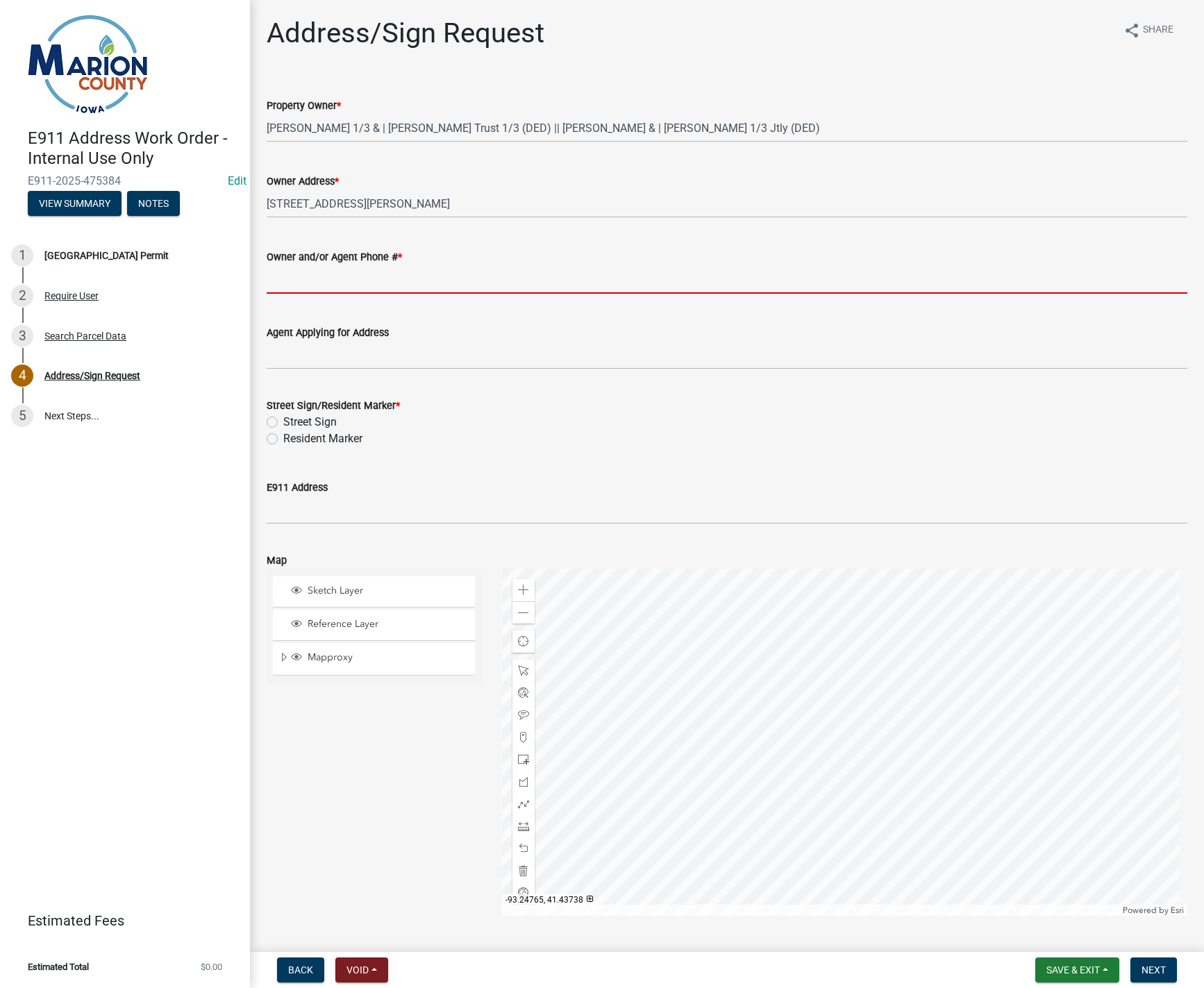
click at [289, 285] on input "Owner and/or Agent Phone # *" at bounding box center [727, 279] width 921 height 29
paste input "[PHONE_NUMBER]"
type input "[PHONE_NUMBER]"
click at [284, 440] on label "Resident Marker" at bounding box center [323, 438] width 80 height 16
click at [284, 440] on input "Resident Marker" at bounding box center [288, 435] width 9 height 9
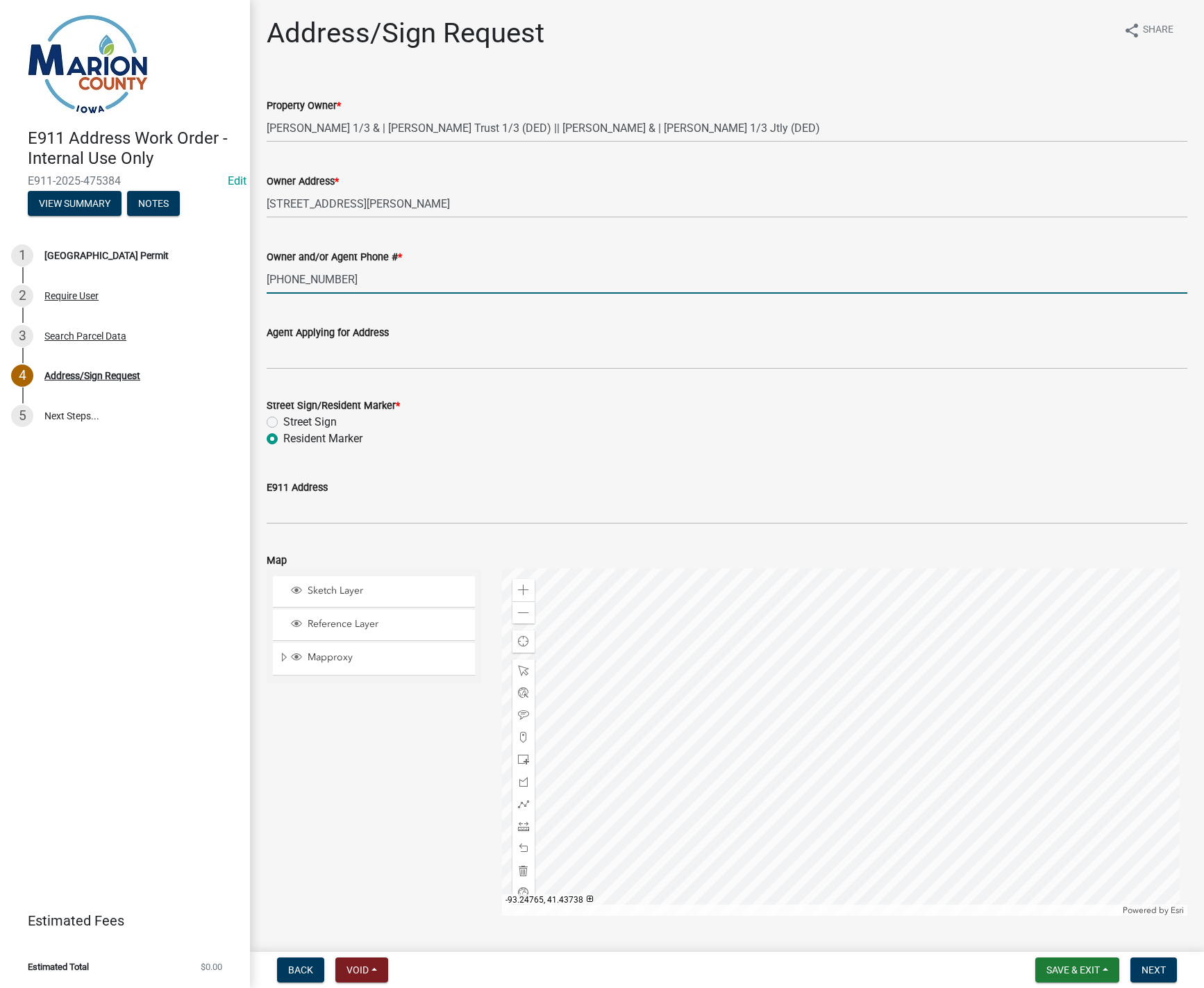
radio input "true"
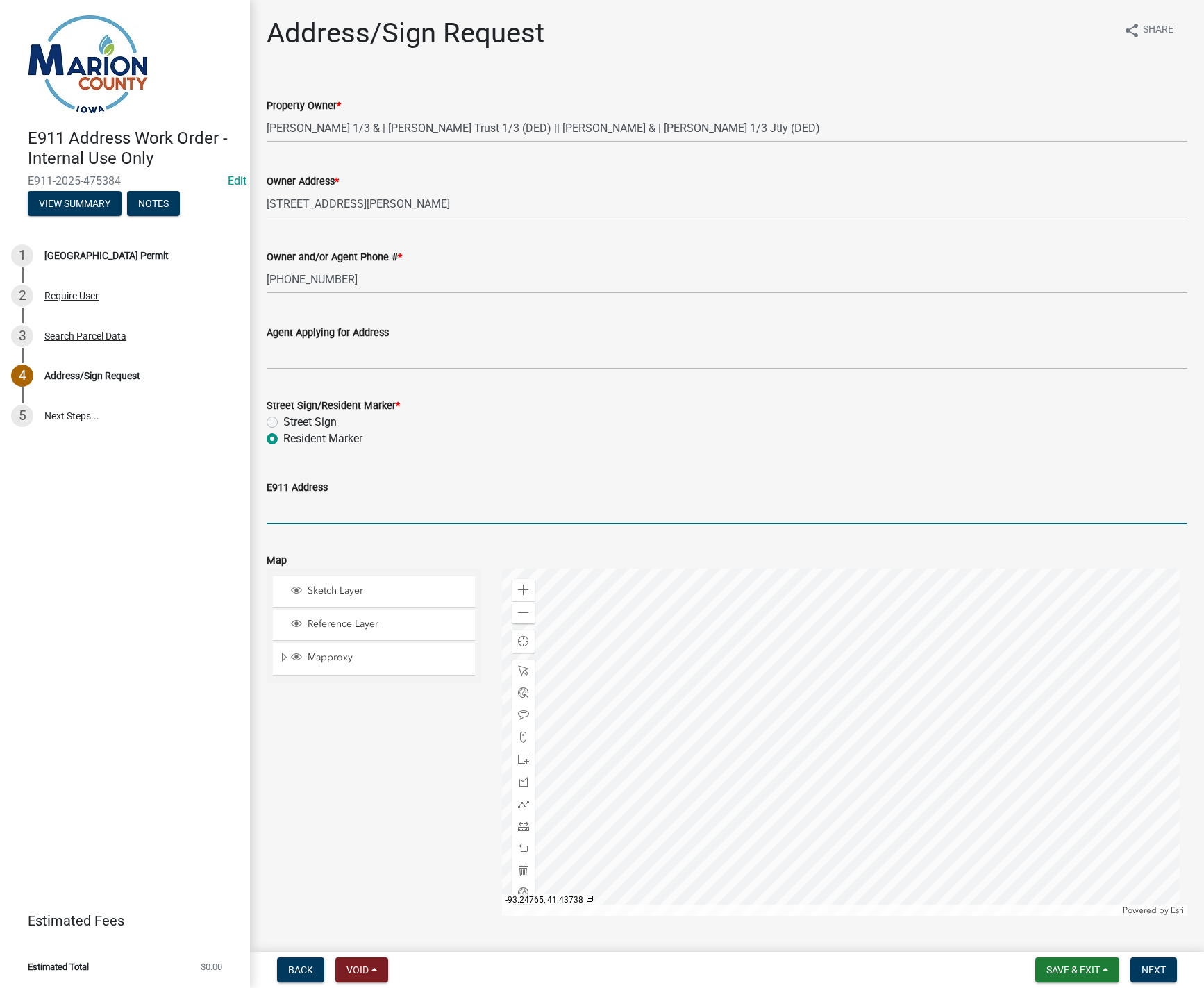
drag, startPoint x: 285, startPoint y: 506, endPoint x: 276, endPoint y: 509, distance: 9.5
click at [285, 507] on input "E911 Address" at bounding box center [727, 510] width 921 height 29
click at [343, 505] on input "[STREET_ADDRESS][PERSON_NAME]" at bounding box center [727, 510] width 921 height 29
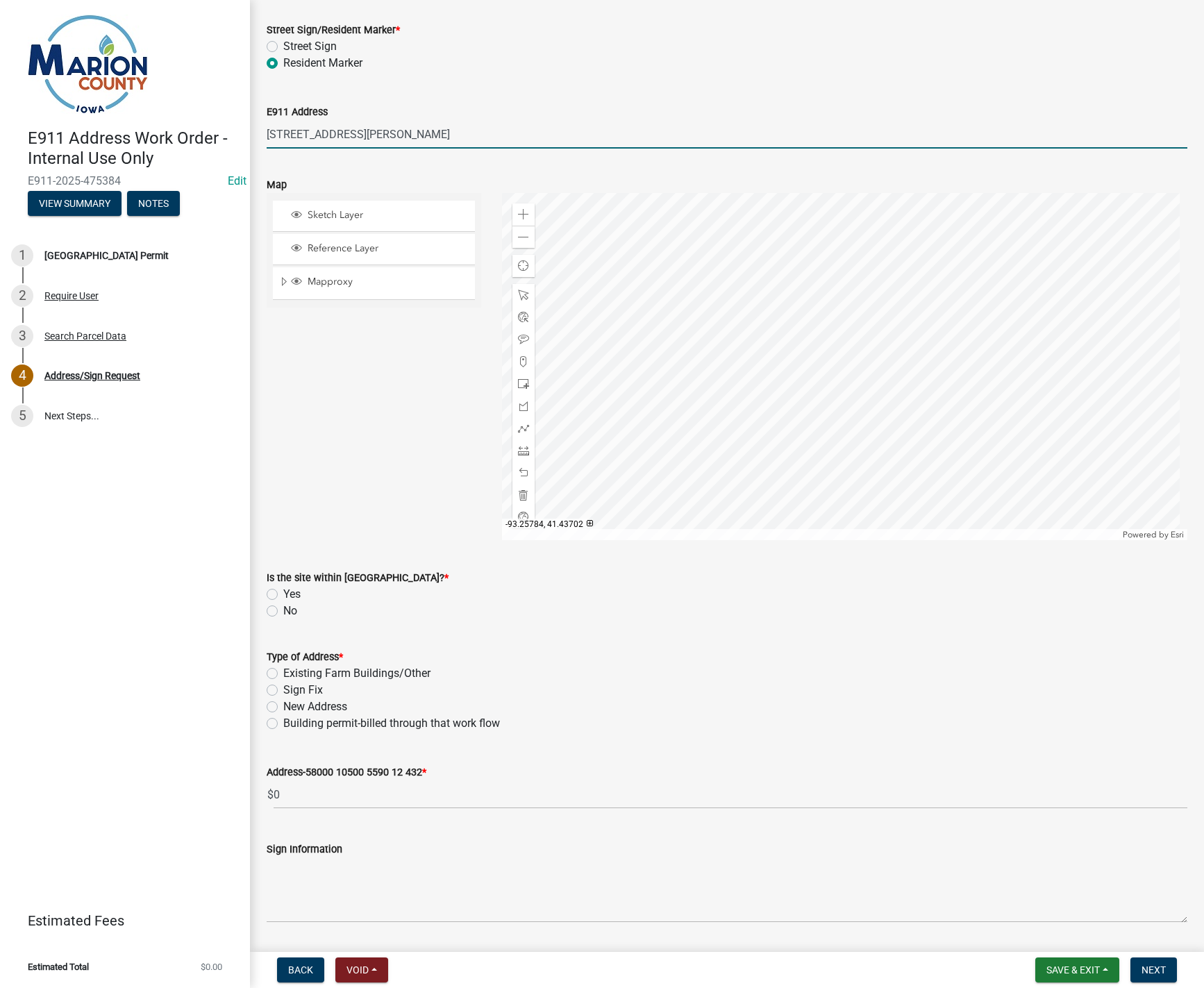
scroll to position [417, 0]
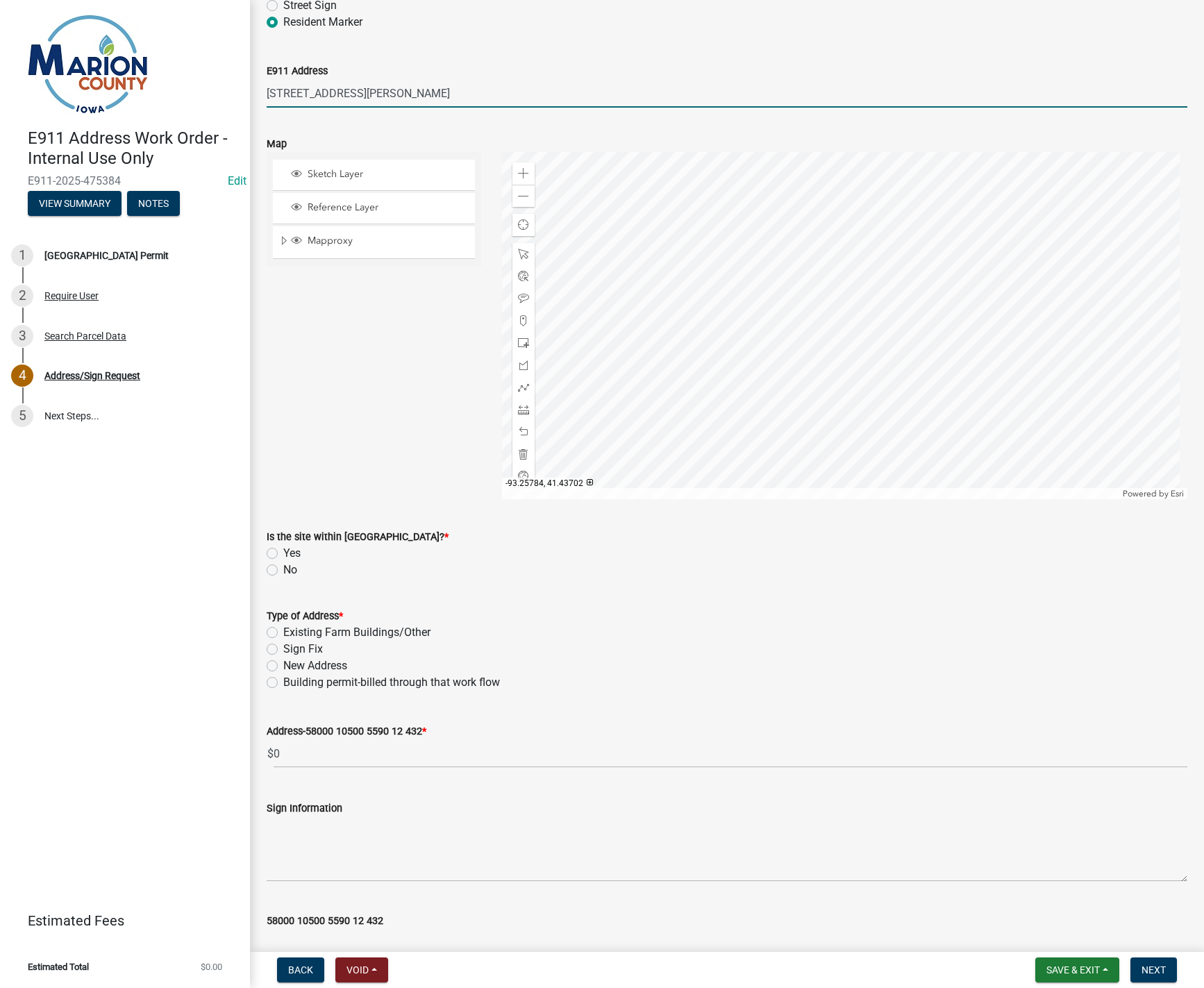
type input "[STREET_ADDRESS][PERSON_NAME]"
click at [284, 573] on label "No" at bounding box center [290, 569] width 14 height 16
click at [284, 571] on input "No" at bounding box center [288, 566] width 9 height 9
radio input "true"
click at [284, 683] on label "Building permit-billed through that work flow" at bounding box center [392, 682] width 217 height 16
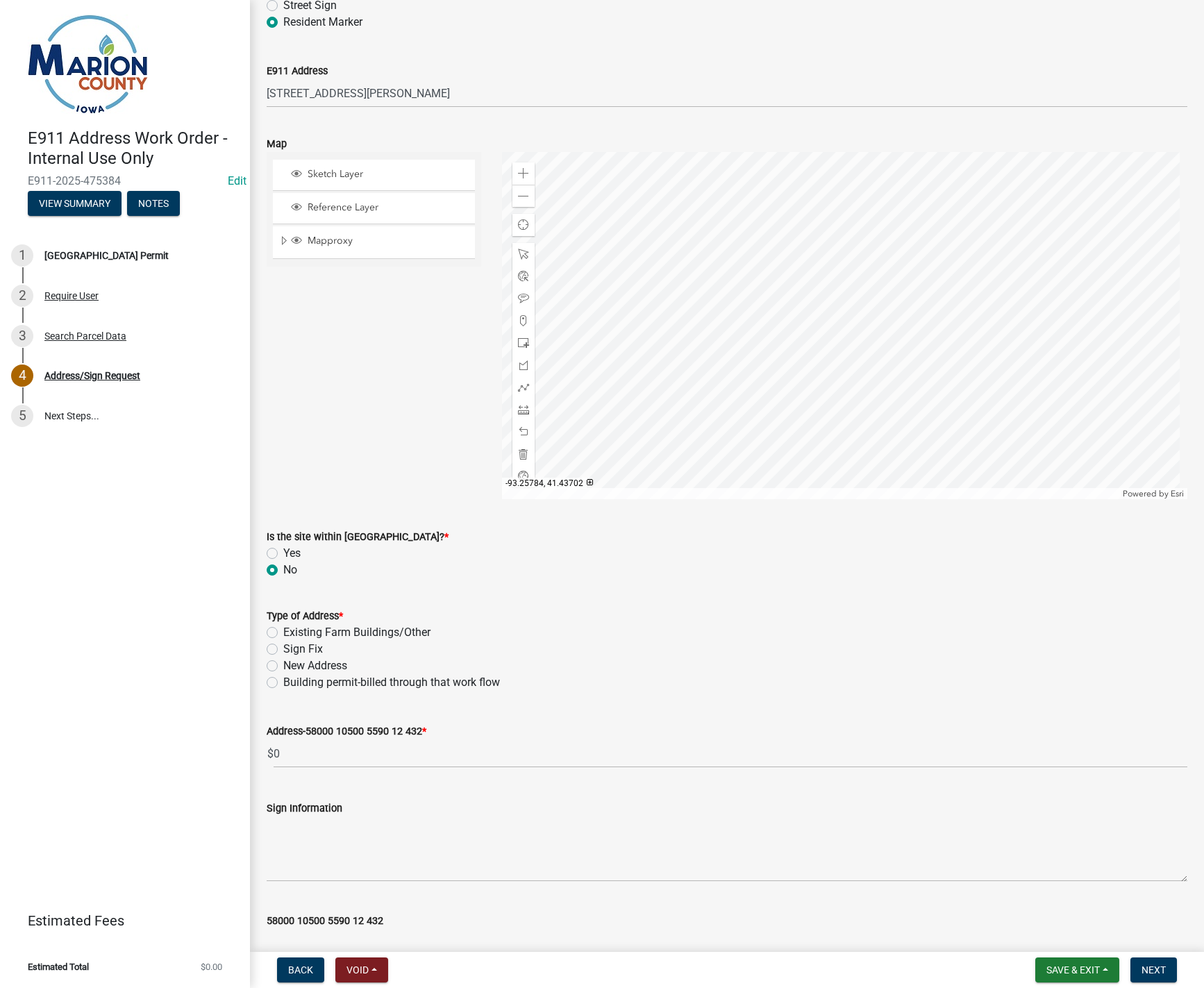
click at [284, 683] on input "Building permit-billed through that work flow" at bounding box center [288, 679] width 9 height 9
radio input "true"
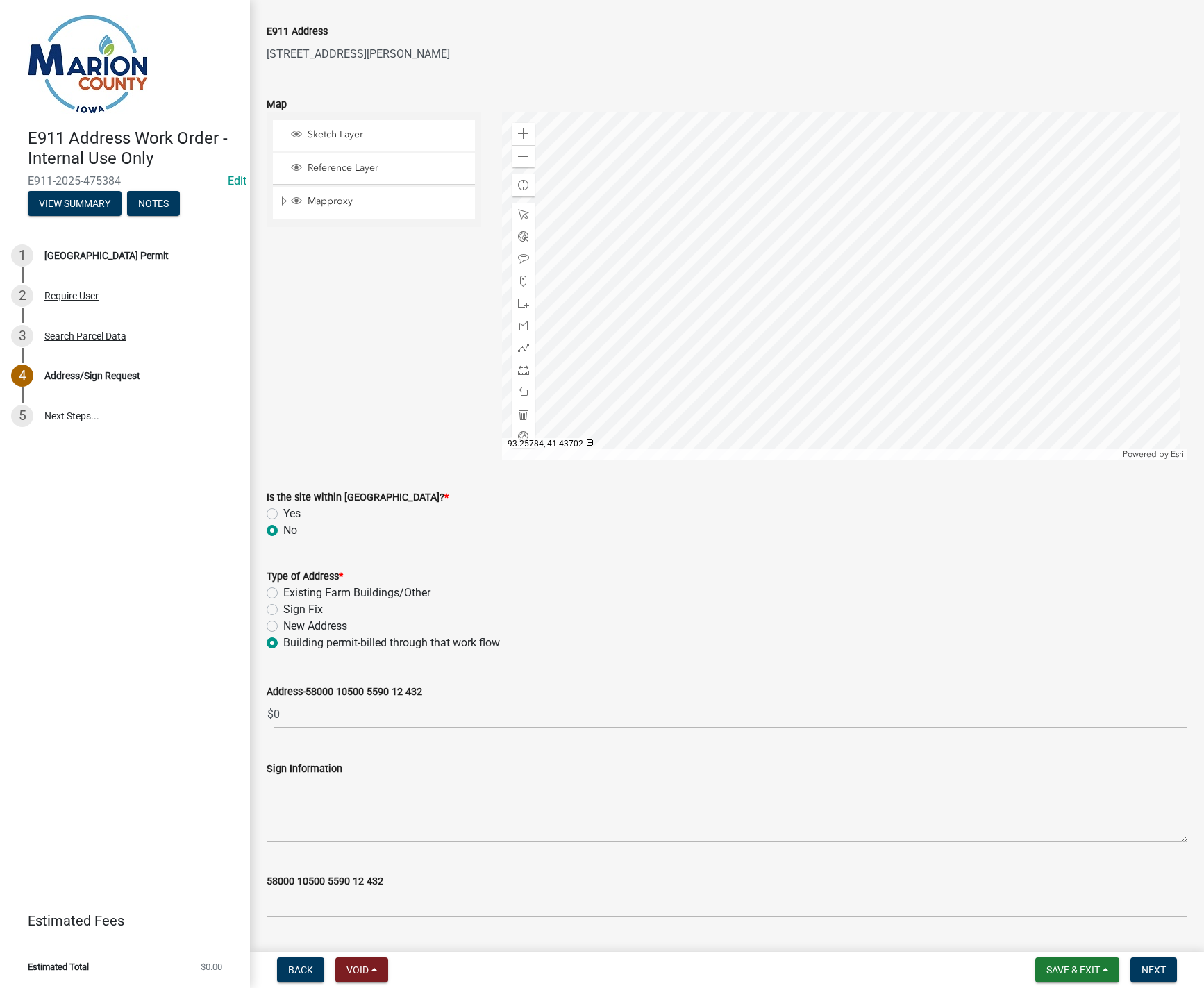
scroll to position [493, 0]
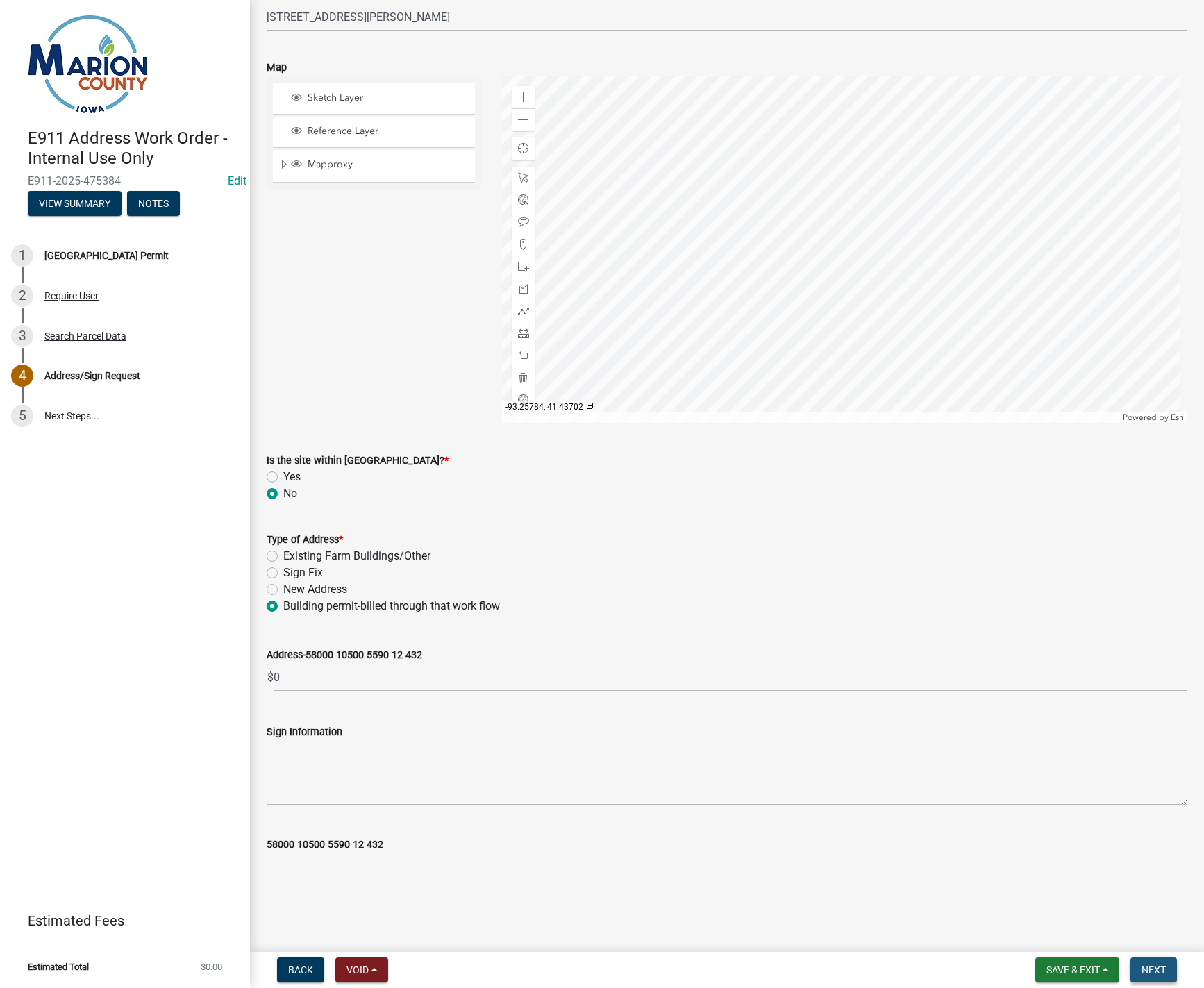
click at [1146, 974] on span "Next" at bounding box center [1154, 970] width 24 height 11
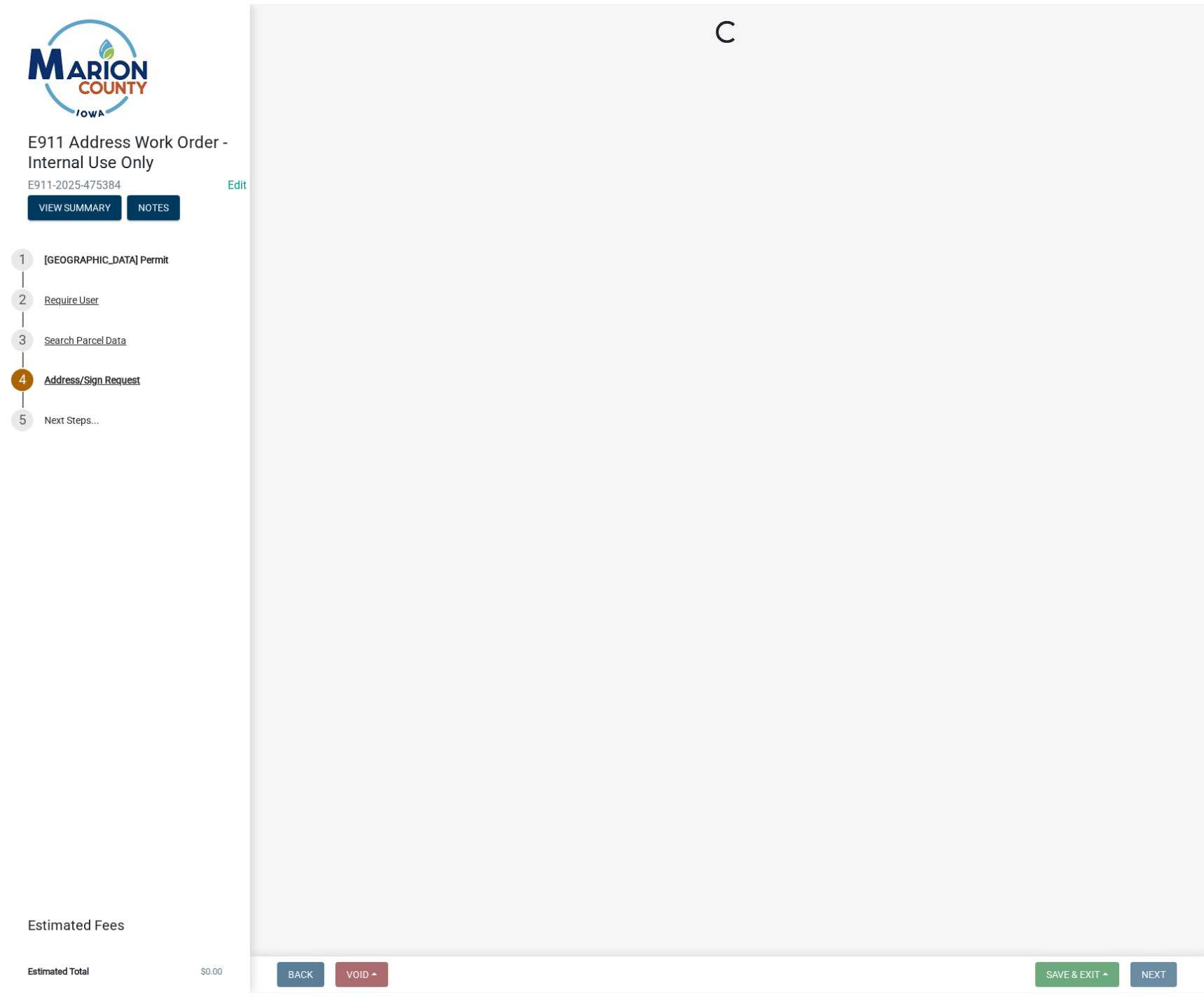
scroll to position [0, 0]
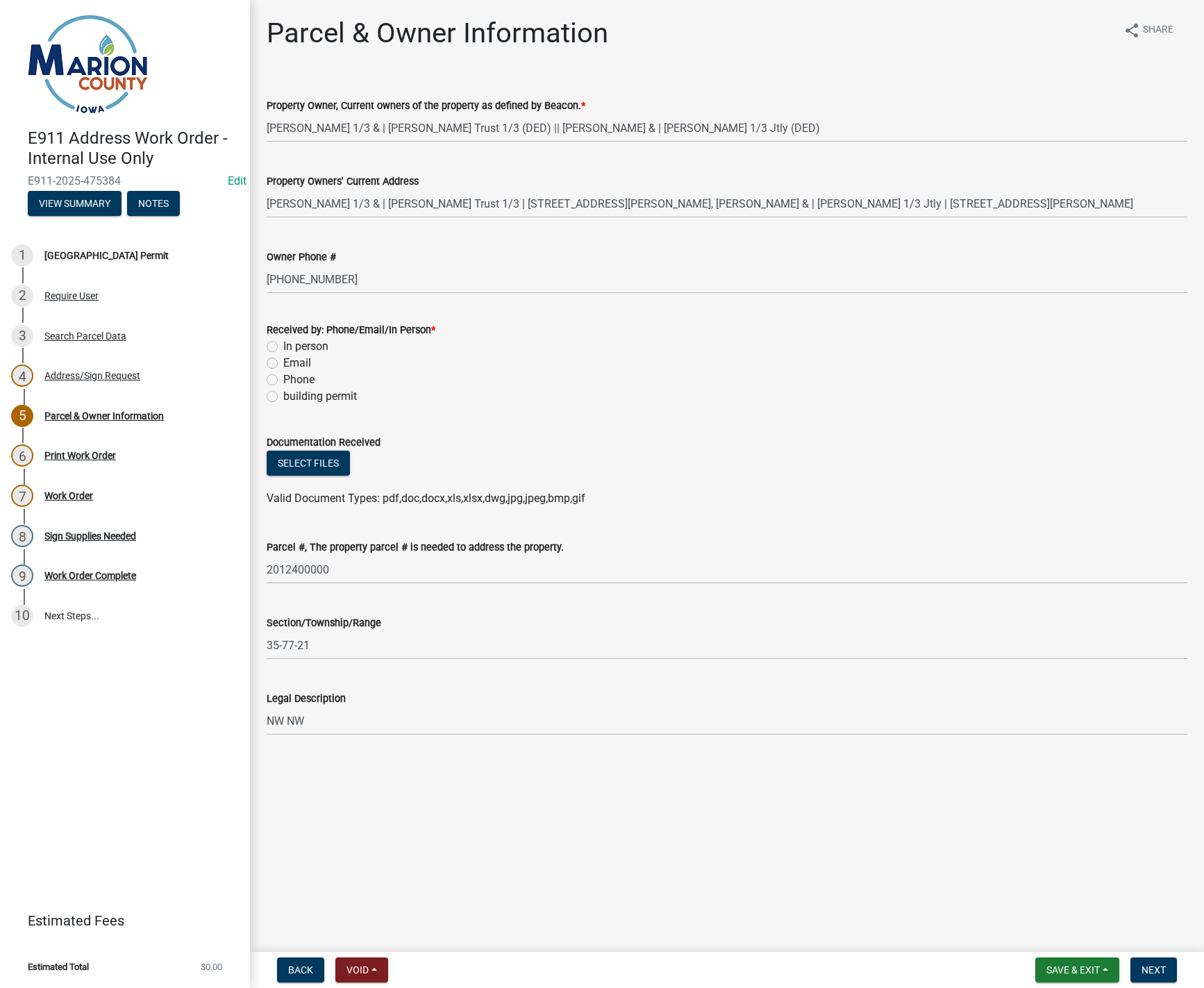
click at [284, 401] on label "building permit" at bounding box center [320, 396] width 74 height 16
click at [284, 397] on input "building permit" at bounding box center [288, 392] width 9 height 9
radio input "true"
click at [1155, 972] on span "Next" at bounding box center [1154, 970] width 24 height 11
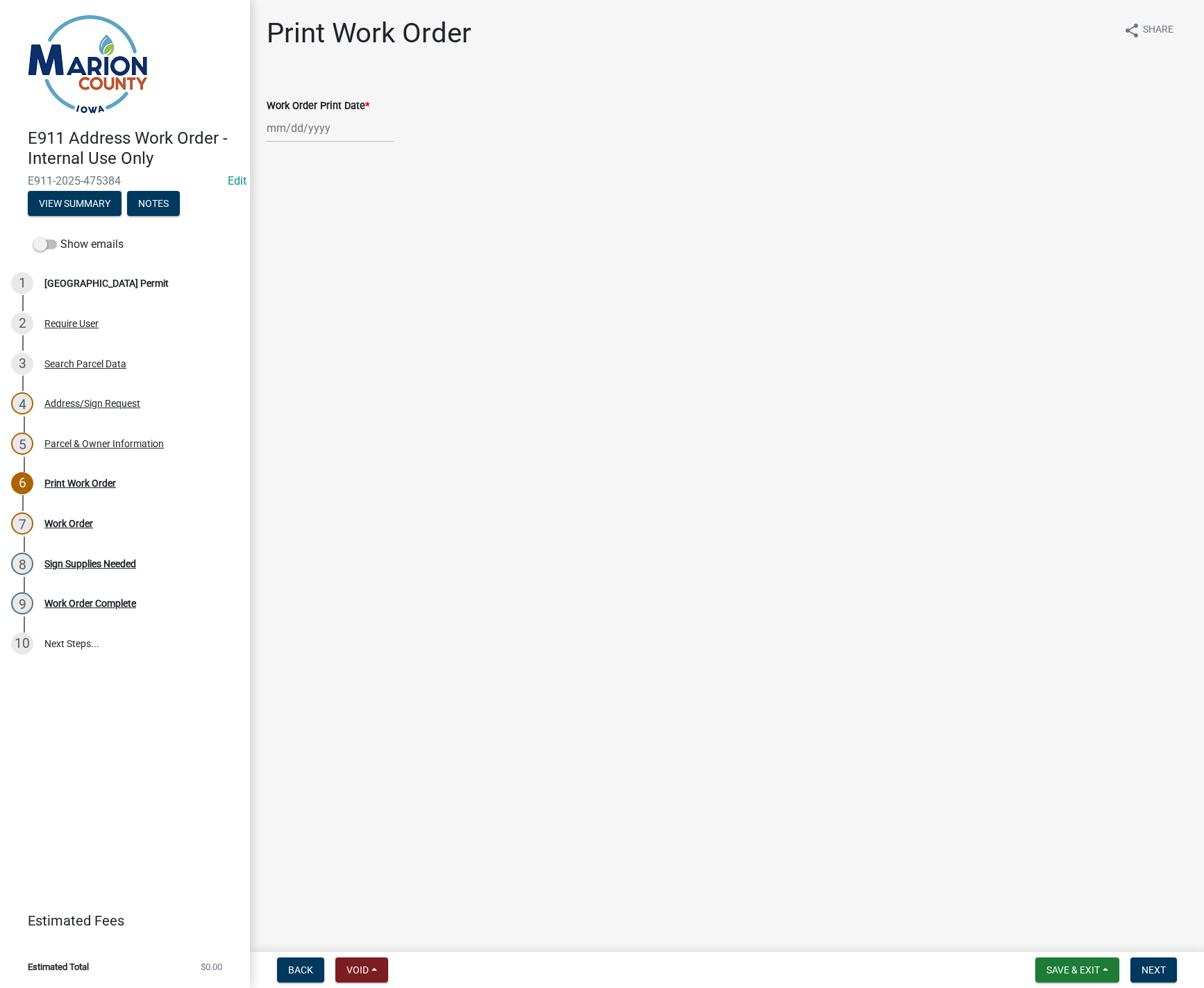
click at [322, 135] on div at bounding box center [329, 128] width 127 height 29
select select "9"
select select "2025"
click at [299, 225] on div "9" at bounding box center [302, 224] width 22 height 22
type input "[DATE]"
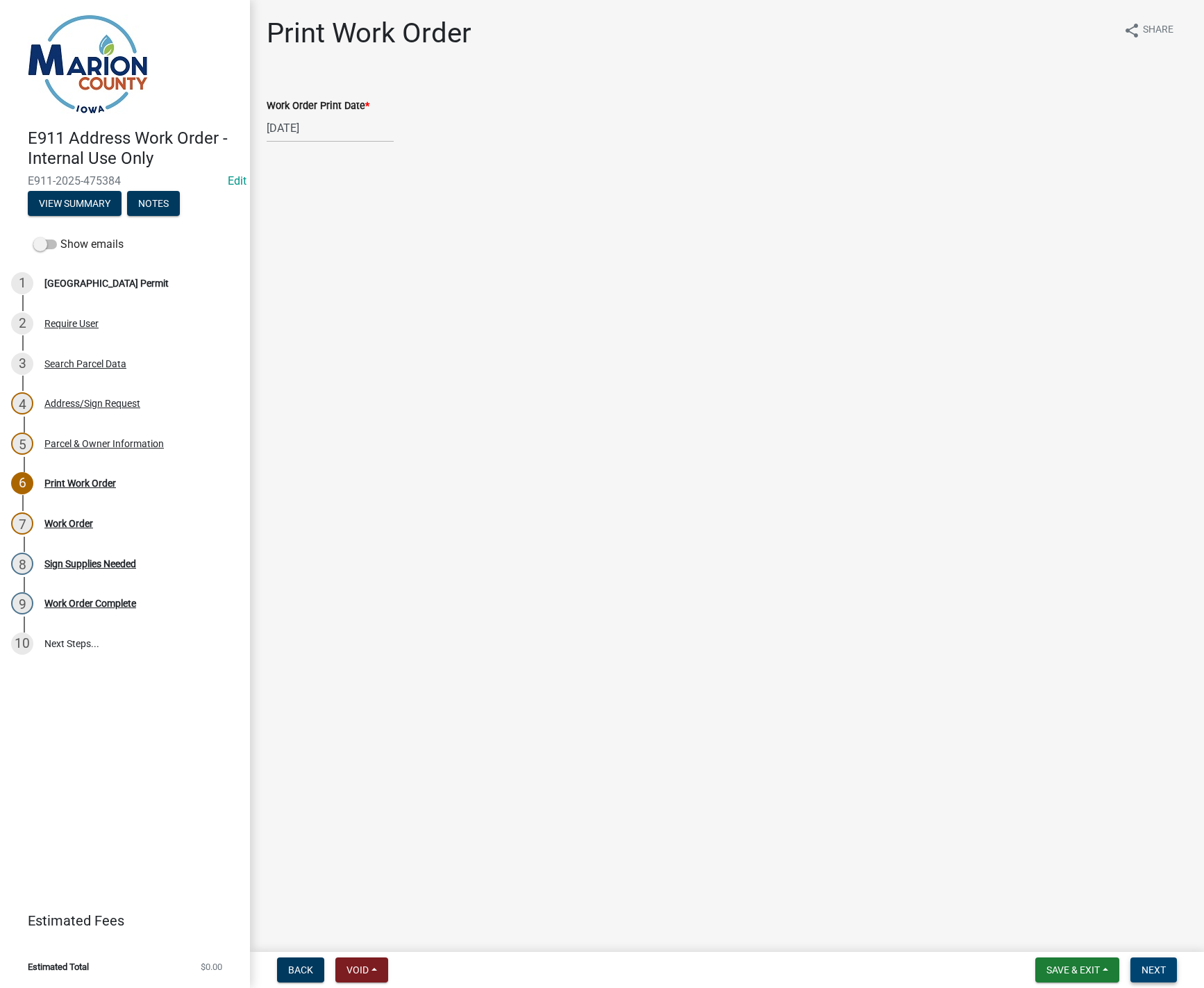
click at [1158, 973] on span "Next" at bounding box center [1154, 970] width 24 height 11
click at [266, 76] on div "Work Order share Share Work Order" at bounding box center [727, 67] width 942 height 102
click at [282, 85] on link "Work Order" at bounding box center [294, 86] width 54 height 13
click at [1149, 972] on span "Next" at bounding box center [1154, 970] width 24 height 11
click at [1103, 977] on button "Save & Exit" at bounding box center [1077, 969] width 84 height 25
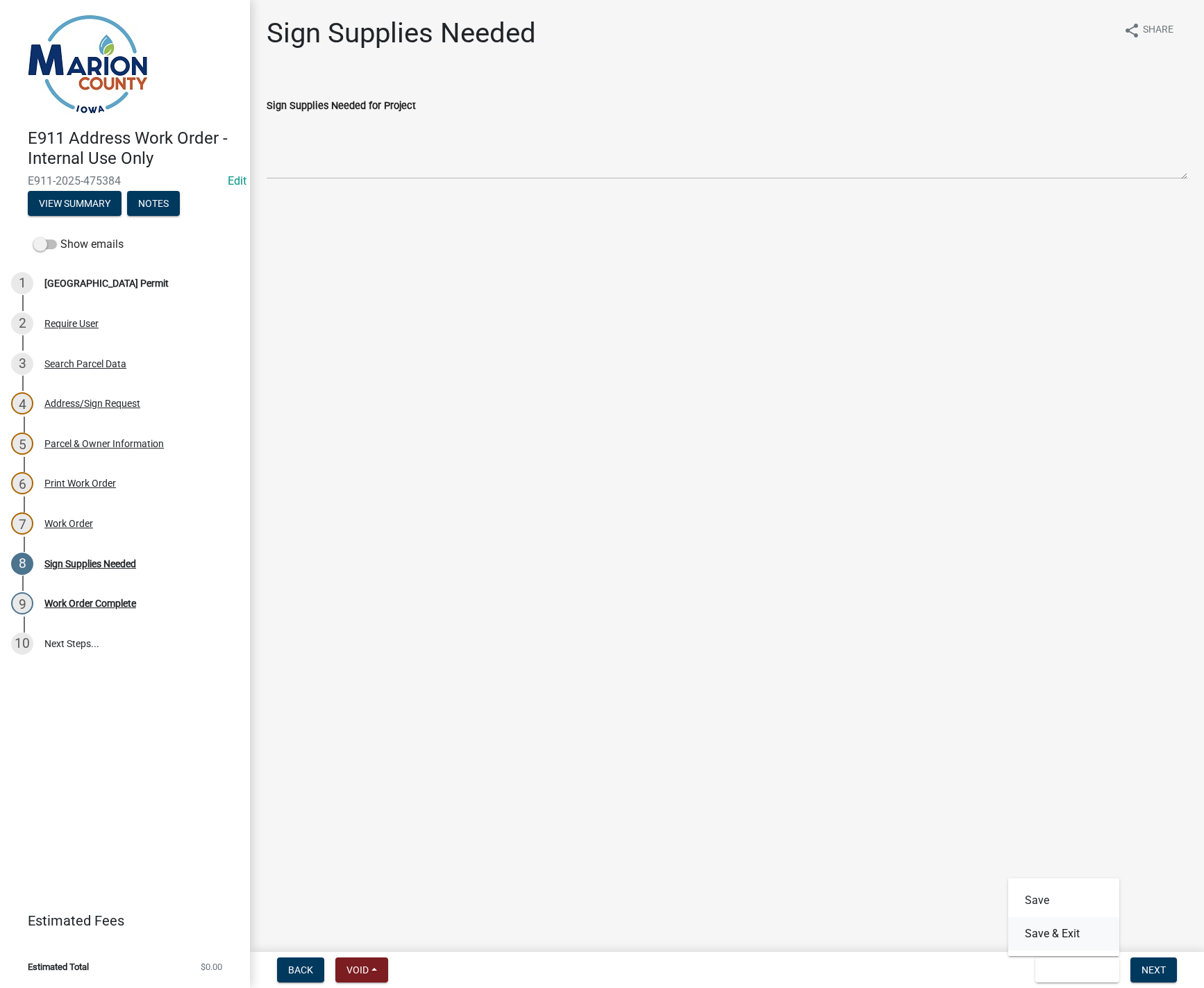
click at [1048, 929] on button "Save & Exit" at bounding box center [1064, 934] width 111 height 34
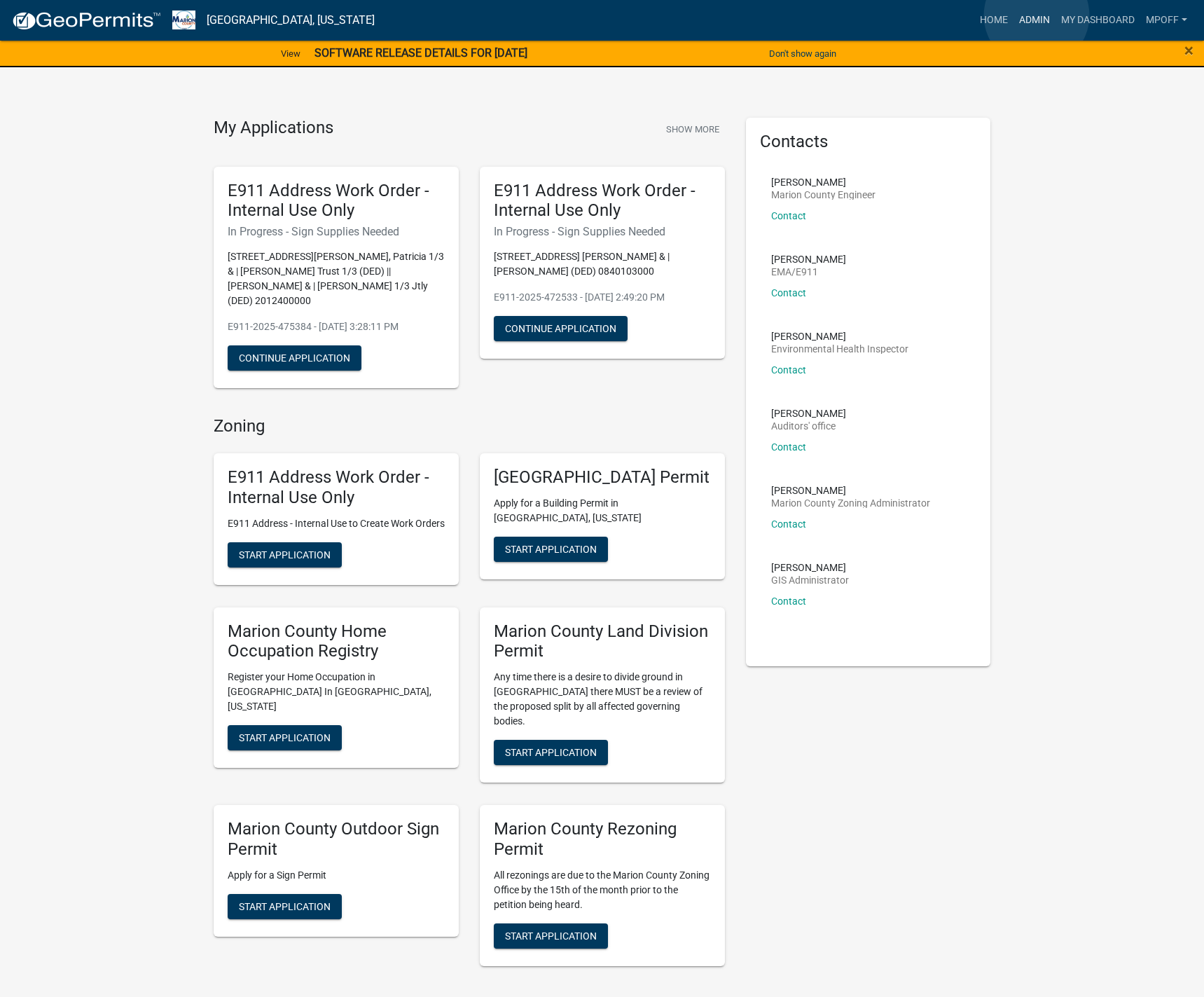
click at [1036, 15] on link "Admin" at bounding box center [1034, 20] width 42 height 27
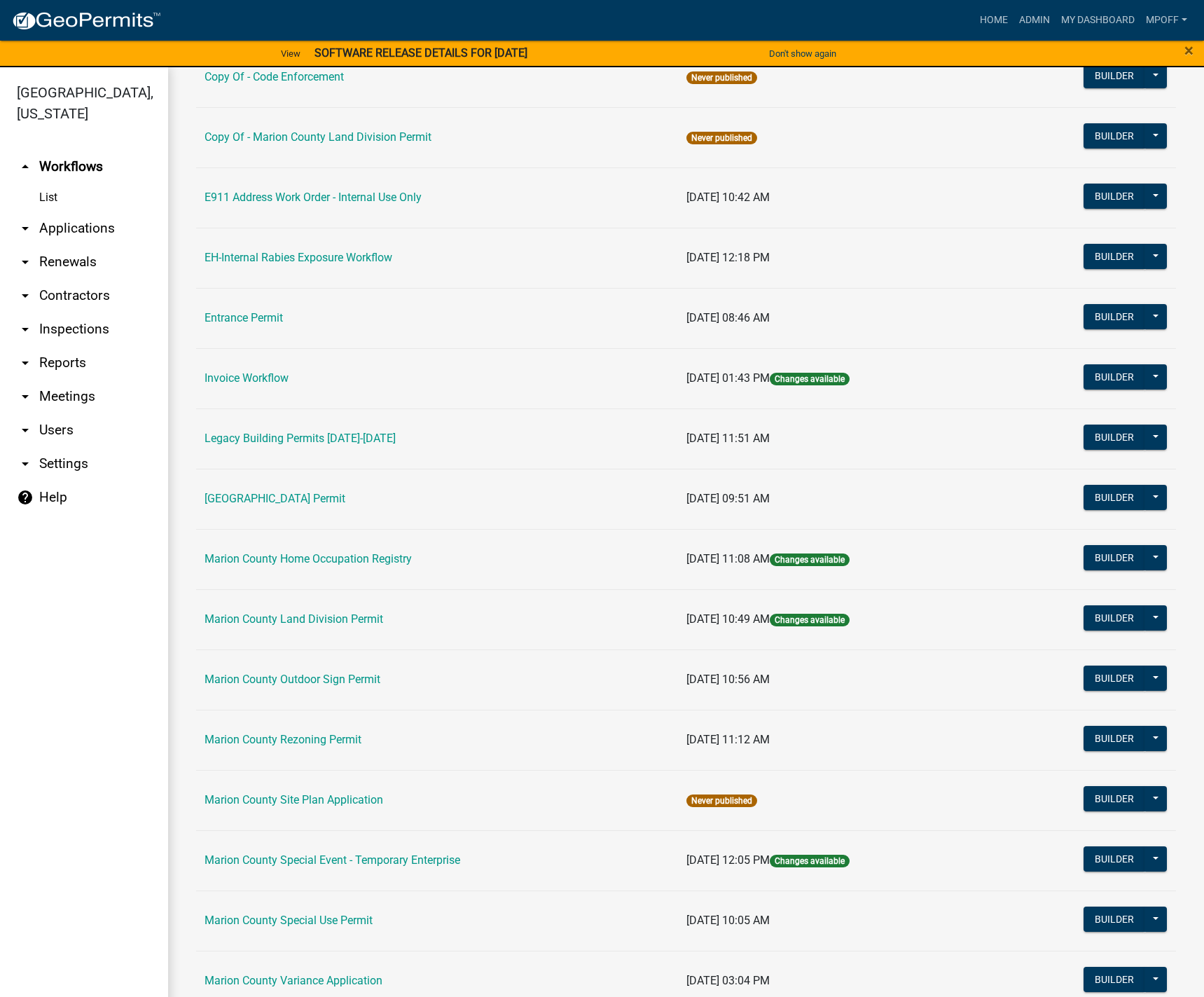
scroll to position [210, 0]
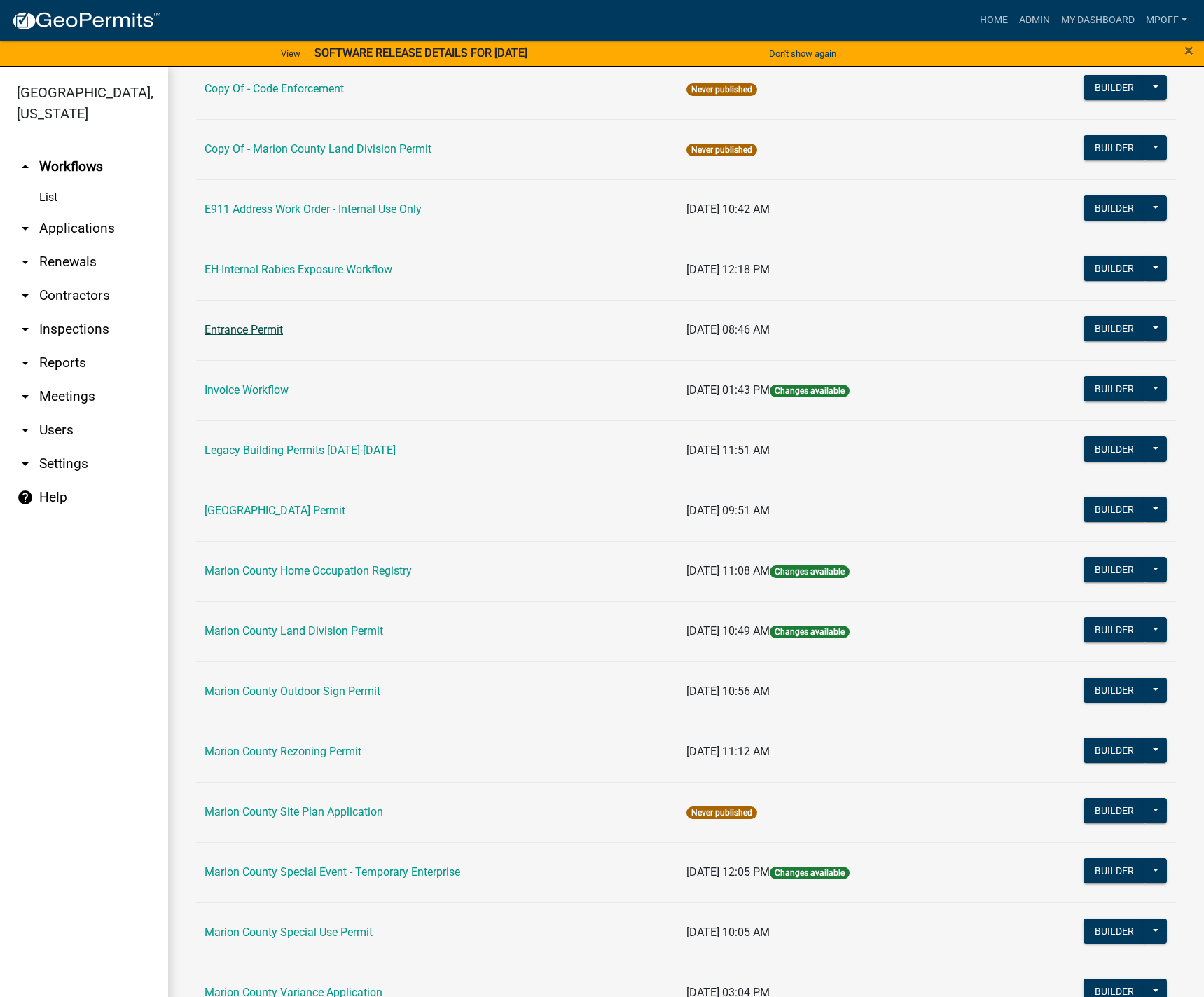
click at [259, 331] on link "Entrance Permit" at bounding box center [243, 329] width 79 height 13
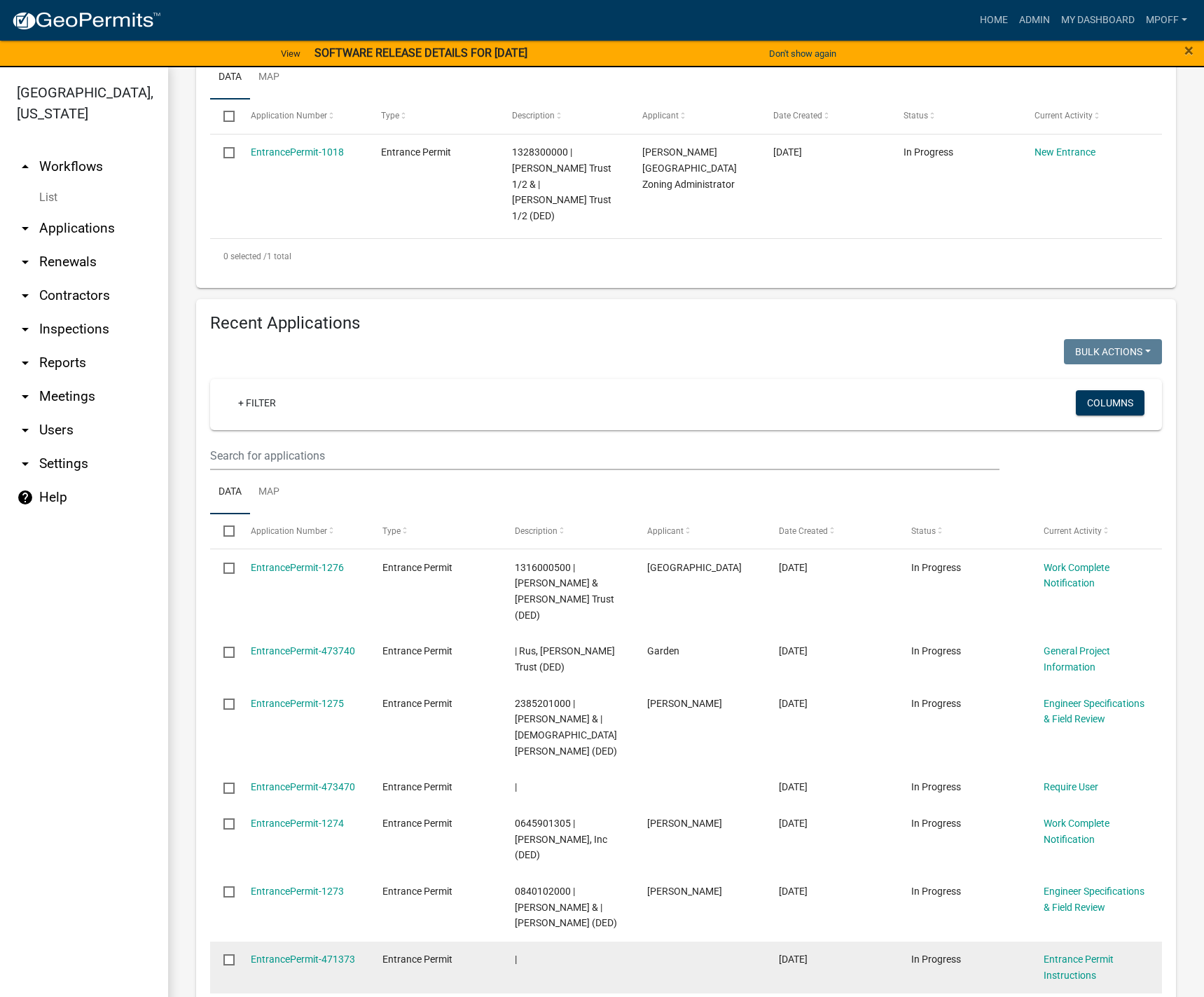
scroll to position [350, 0]
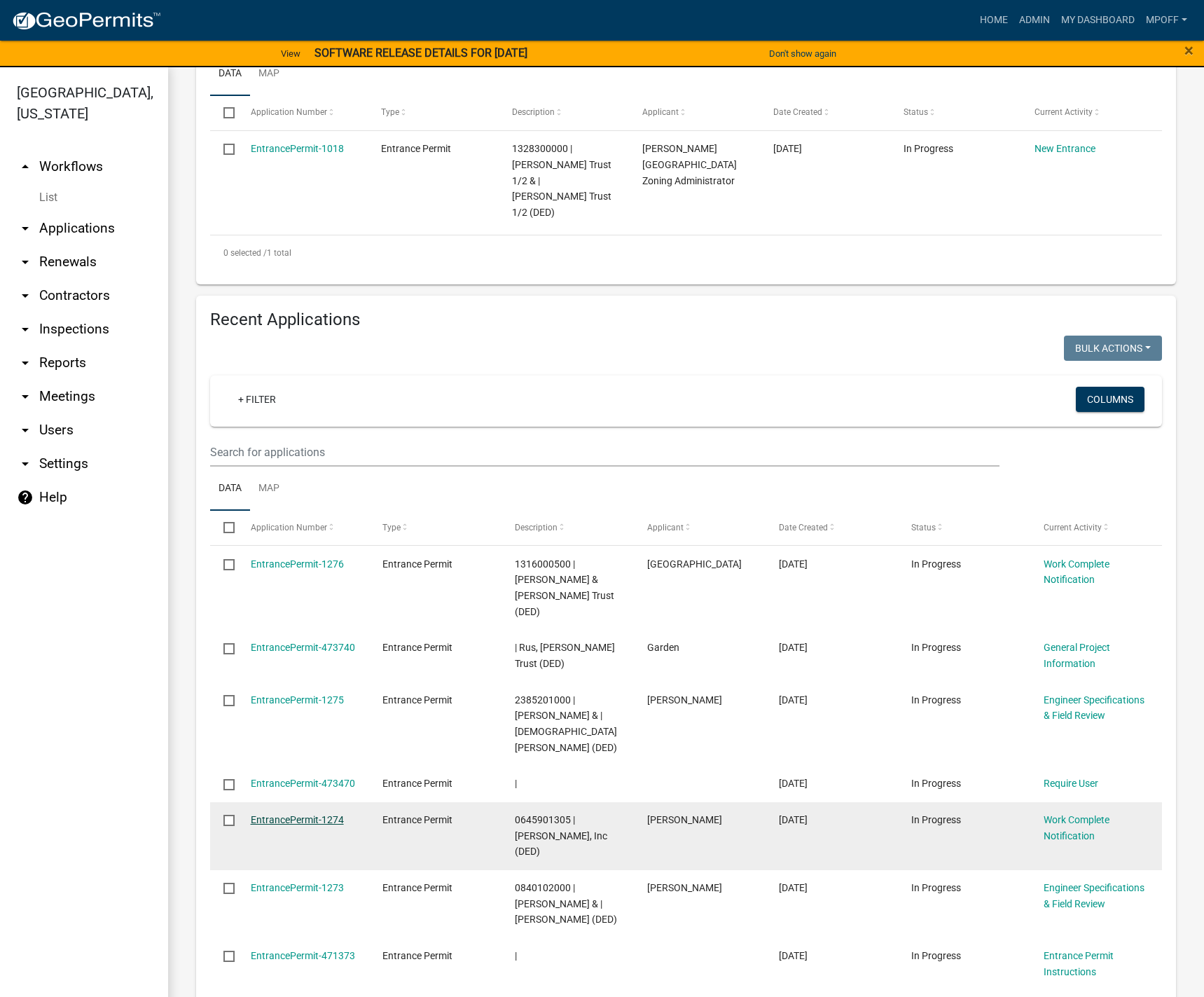
click at [275, 814] on link "EntrancePermit-1274" at bounding box center [297, 820] width 93 height 12
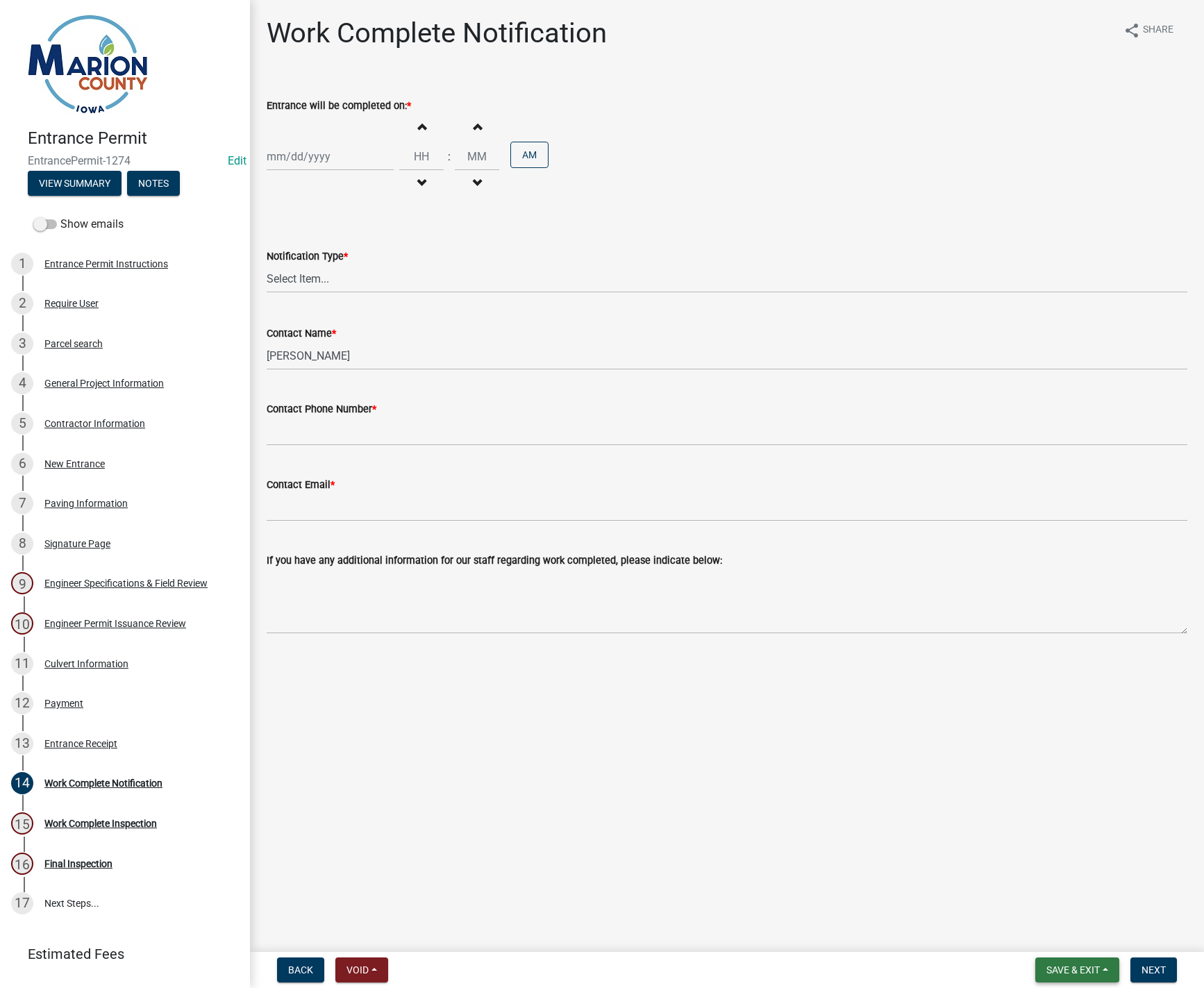
click at [1081, 969] on span "Save & Exit" at bounding box center [1073, 970] width 54 height 11
click at [1039, 934] on button "Save & Exit" at bounding box center [1064, 934] width 111 height 34
